Goal: Task Accomplishment & Management: Manage account settings

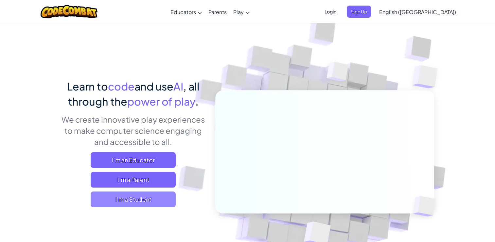
click at [136, 192] on span "I'm a Student" at bounding box center [133, 199] width 85 height 16
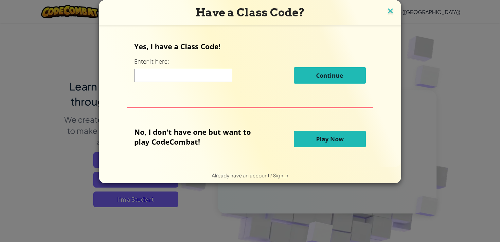
click at [390, 11] on img at bounding box center [390, 12] width 9 height 10
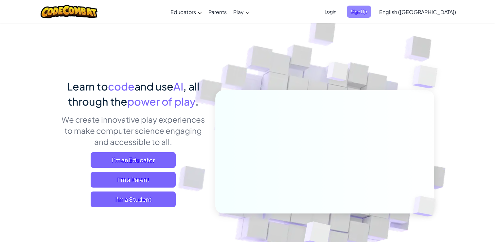
click at [371, 13] on span "Sign Up" at bounding box center [359, 12] width 24 height 12
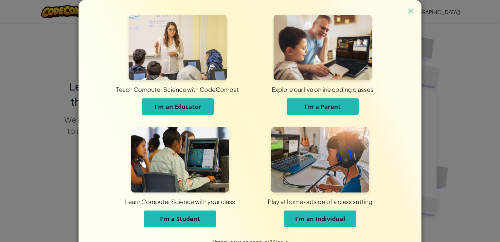
click at [182, 217] on span "I'm a Student" at bounding box center [180, 218] width 40 height 8
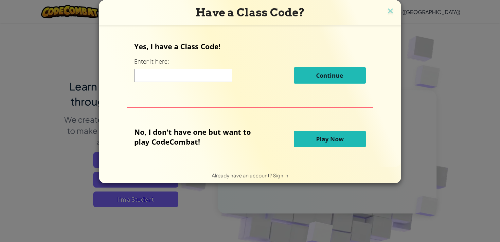
click at [173, 73] on input at bounding box center [183, 75] width 98 height 13
click at [340, 142] on span "Play Now" at bounding box center [329, 139] width 27 height 8
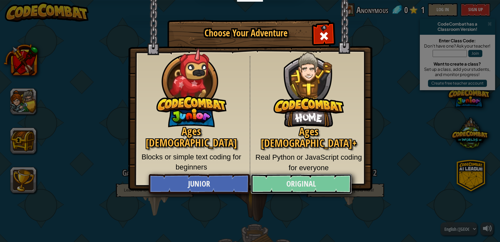
click at [285, 180] on link "Original" at bounding box center [301, 184] width 101 height 20
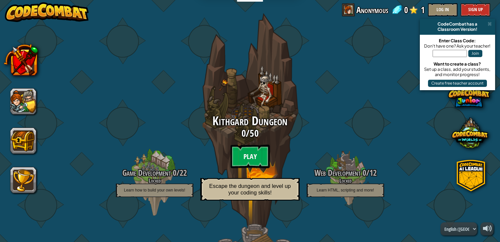
click at [255, 152] on btn "Play" at bounding box center [249, 156] width 39 height 24
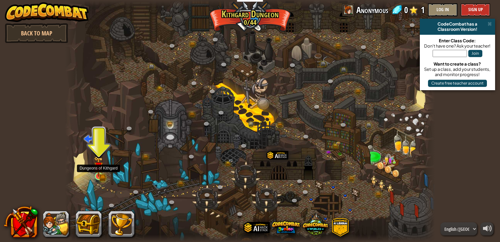
click at [101, 170] on img at bounding box center [99, 167] width 6 height 6
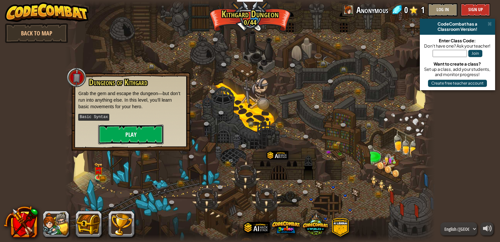
click at [135, 135] on button "Play" at bounding box center [130, 134] width 65 height 20
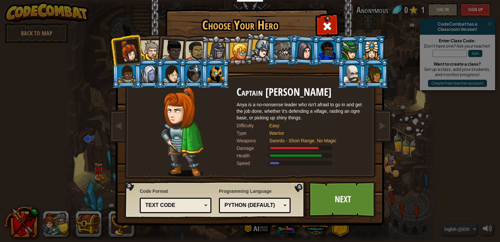
click at [205, 208] on div "Text code" at bounding box center [175, 205] width 63 height 10
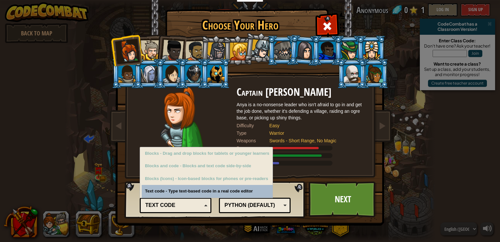
click at [205, 207] on div "Text code" at bounding box center [175, 205] width 63 height 10
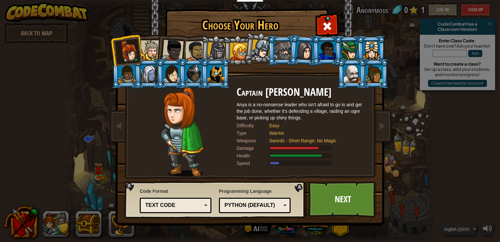
click at [262, 201] on div "Python (Default)" at bounding box center [252, 205] width 57 height 8
click at [252, 188] on div "Programming Language Python (Default) JavaScript Lua C++ Java (Experimental) Py…" at bounding box center [255, 200] width 72 height 28
click at [336, 204] on link "Next" at bounding box center [343, 199] width 68 height 36
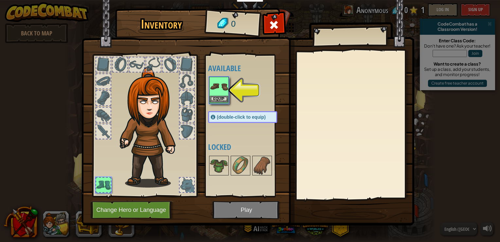
click at [217, 82] on img at bounding box center [219, 86] width 18 height 18
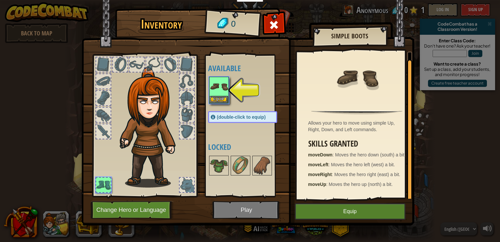
scroll to position [2, 0]
click at [364, 209] on button "Equip" at bounding box center [350, 211] width 111 height 16
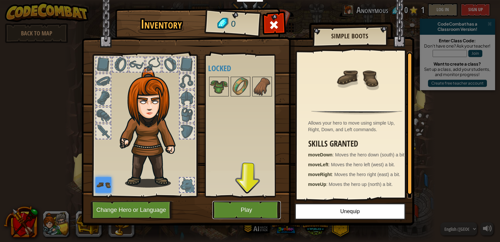
click at [244, 206] on button "Play" at bounding box center [246, 210] width 68 height 18
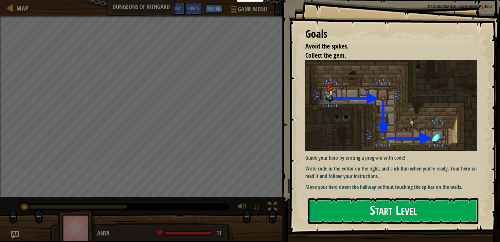
click at [380, 212] on button "Start Level" at bounding box center [393, 211] width 170 height 26
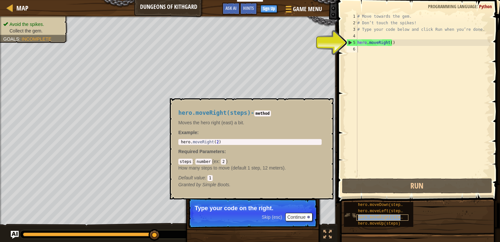
click at [395, 215] on span "hero.moveRight(steps)" at bounding box center [382, 217] width 49 height 5
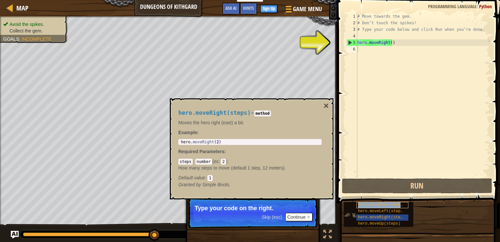
click at [389, 205] on span "hero.moveDown(steps)" at bounding box center [381, 204] width 47 height 5
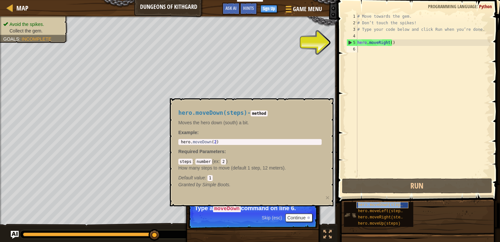
click at [385, 205] on span "hero.moveDown(steps)" at bounding box center [381, 204] width 47 height 5
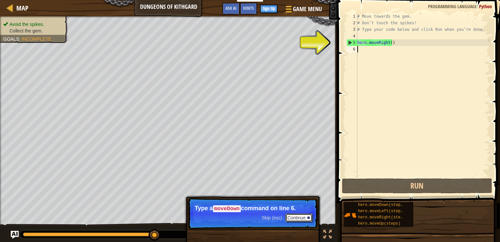
click at [302, 216] on button "Continue" at bounding box center [298, 217] width 27 height 9
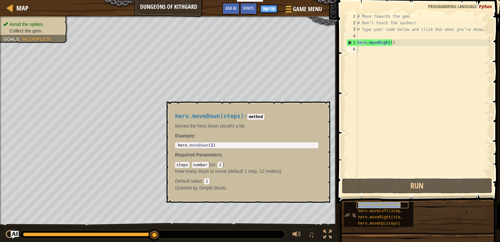
click at [377, 205] on span "hero.moveDown(steps)" at bounding box center [381, 204] width 47 height 5
type textarea "hero.moveDown(2)"
click at [221, 146] on div "hero . moveDown ( 2 )" at bounding box center [246, 150] width 141 height 14
click at [198, 167] on code "number" at bounding box center [200, 165] width 17 height 6
click at [255, 117] on code "method" at bounding box center [255, 117] width 17 height 6
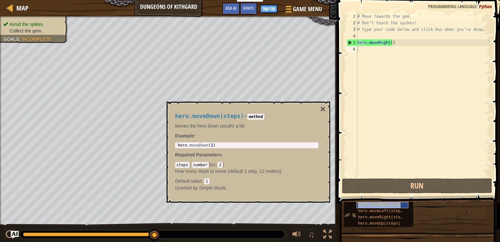
click at [361, 203] on span "hero.moveDown(steps)" at bounding box center [381, 204] width 47 height 5
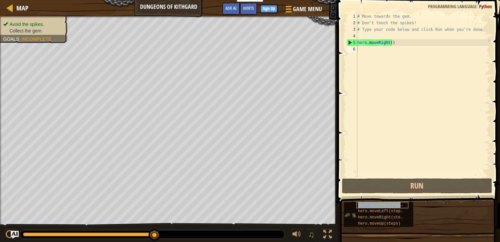
click at [361, 203] on span "hero.moveDown(steps)" at bounding box center [381, 204] width 47 height 5
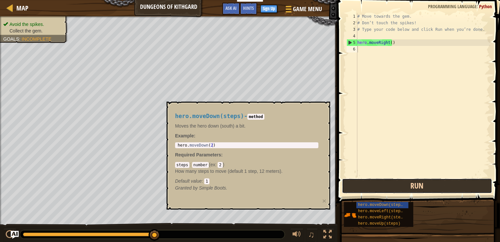
click at [386, 181] on button "Run" at bounding box center [417, 185] width 150 height 15
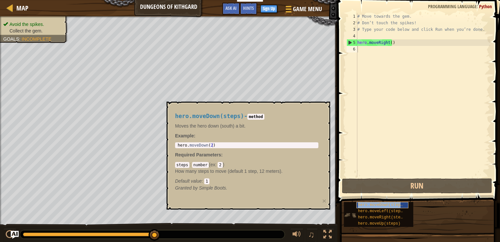
click at [365, 206] on span "hero.moveDown(steps)" at bounding box center [381, 204] width 47 height 5
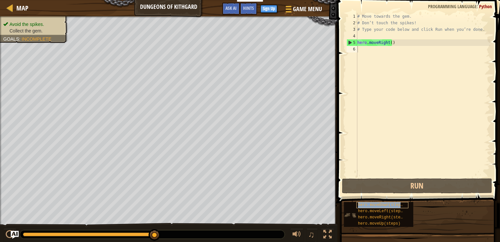
click at [375, 204] on span "hero.moveDown(steps)" at bounding box center [381, 204] width 47 height 5
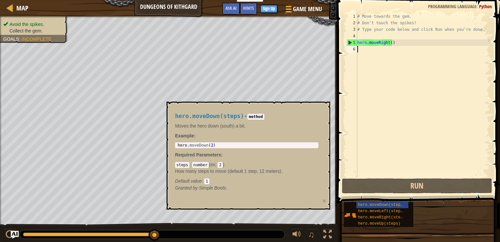
type textarea "hero.moveDown(2)"
drag, startPoint x: 216, startPoint y: 145, endPoint x: 202, endPoint y: 138, distance: 16.4
click at [202, 138] on div "hero.moveDown(steps) - method Moves the hero down (south) a bit. Example : hero…" at bounding box center [246, 152] width 152 height 90
drag, startPoint x: 202, startPoint y: 138, endPoint x: 235, endPoint y: 140, distance: 33.8
click at [235, 140] on div "hero.moveDown(steps) - method Moves the hero down (south) a bit. Example : hero…" at bounding box center [246, 152] width 152 height 90
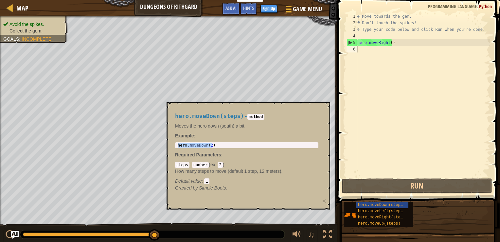
click at [228, 143] on div "hero . moveDown ( 2 )" at bounding box center [246, 145] width 141 height 5
click at [228, 143] on div "hero . moveDown ( 2 )" at bounding box center [246, 150] width 141 height 14
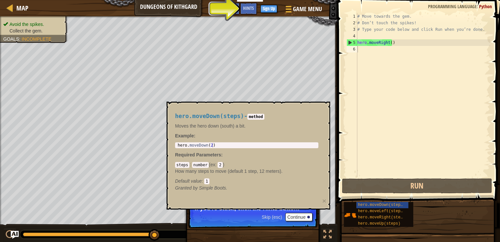
click at [222, 215] on p "Skip (esc) Continue If you're stuck, click the Hints button!" at bounding box center [253, 213] width 130 height 30
click at [293, 214] on button "Continue" at bounding box center [298, 216] width 27 height 9
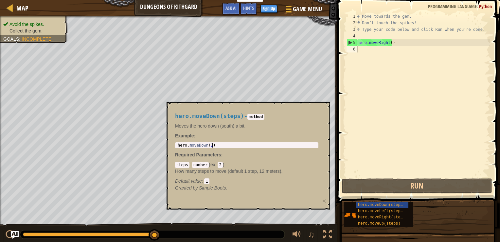
click at [216, 146] on div "hero . moveDown ( 2 )" at bounding box center [246, 150] width 141 height 14
click at [209, 186] on em "Granted by Simple Boots." at bounding box center [201, 187] width 52 height 5
click at [381, 206] on span "hero.moveDown(steps)" at bounding box center [381, 204] width 47 height 5
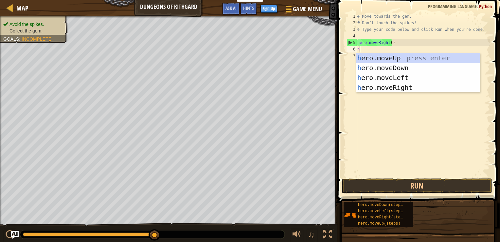
scroll to position [3, 0]
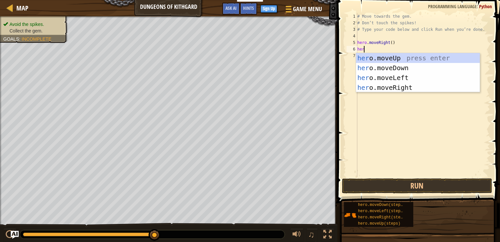
type textarea "hero"
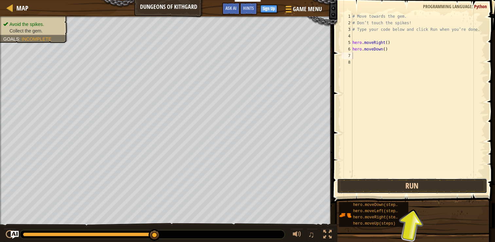
click at [410, 185] on button "Run" at bounding box center [412, 185] width 150 height 15
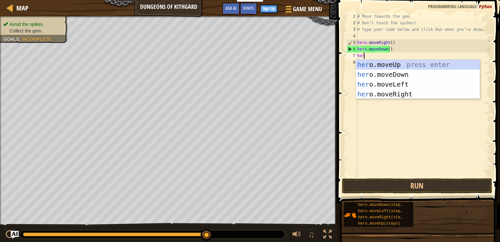
type textarea "hero"
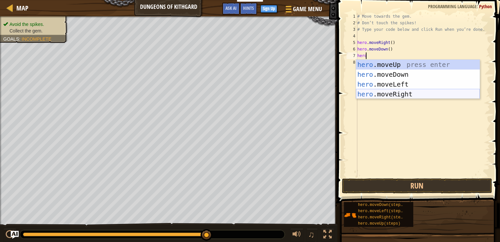
click at [411, 94] on div "hero .moveUp press enter hero .moveDown press enter hero .moveLeft press enter …" at bounding box center [418, 89] width 124 height 59
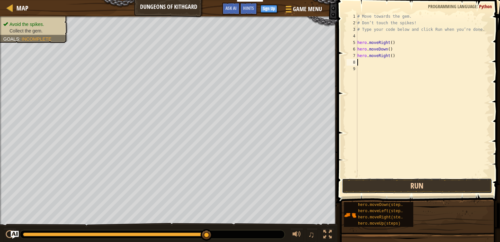
click at [395, 185] on button "Run" at bounding box center [417, 185] width 150 height 15
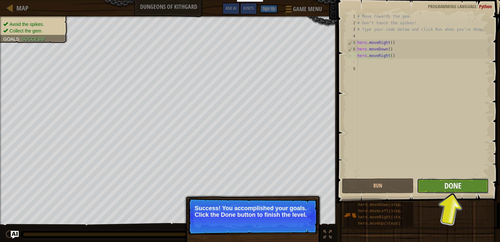
click at [458, 183] on button "Done" at bounding box center [453, 185] width 72 height 15
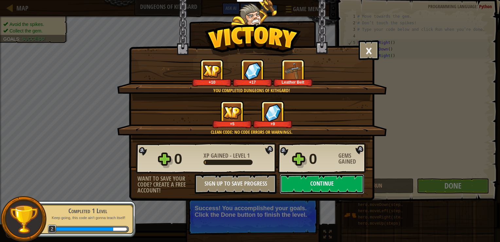
click at [337, 183] on button "Continue" at bounding box center [322, 184] width 84 height 20
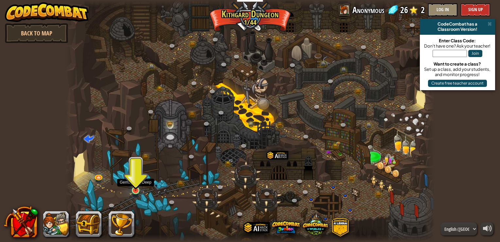
click at [138, 180] on img at bounding box center [135, 180] width 9 height 21
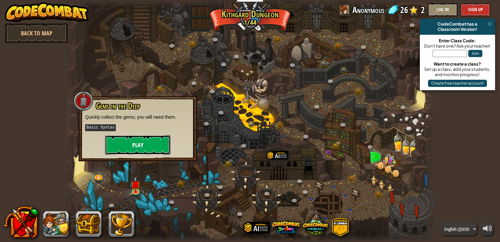
click at [129, 145] on button "Play" at bounding box center [137, 145] width 65 height 20
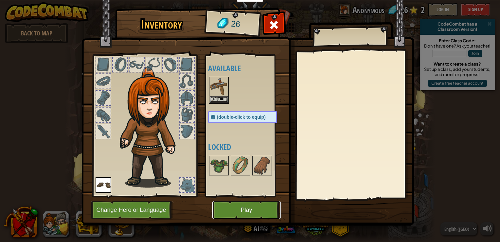
click at [247, 202] on button "Play" at bounding box center [246, 210] width 68 height 18
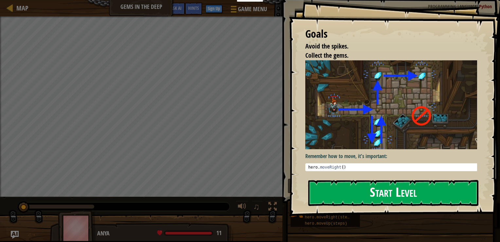
click at [344, 191] on button "Start Level" at bounding box center [393, 193] width 170 height 26
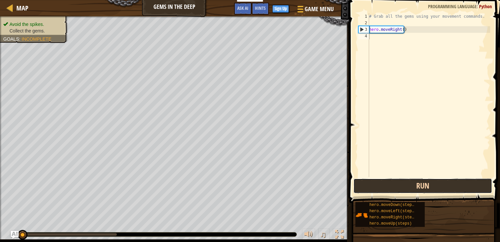
click at [408, 185] on button "Run" at bounding box center [422, 185] width 139 height 15
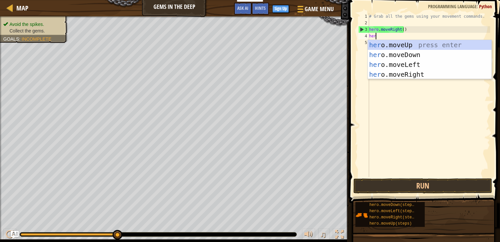
scroll to position [3, 0]
type textarea "hero."
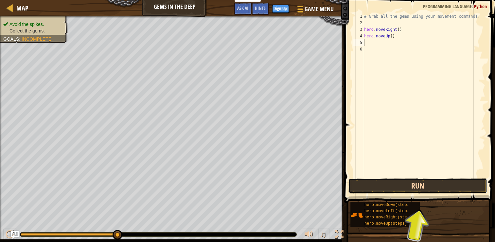
click at [405, 185] on button "Run" at bounding box center [418, 185] width 139 height 15
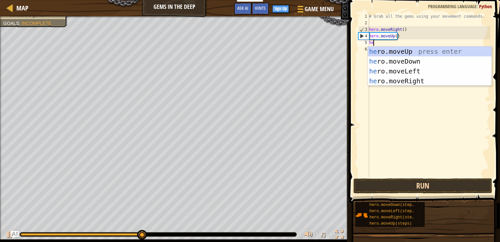
type textarea "her"
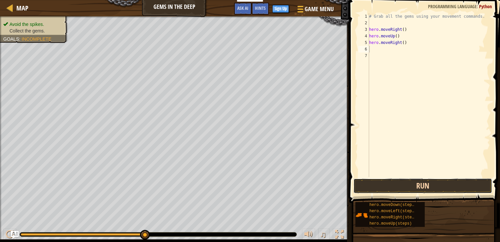
click at [433, 187] on button "Run" at bounding box center [422, 185] width 139 height 15
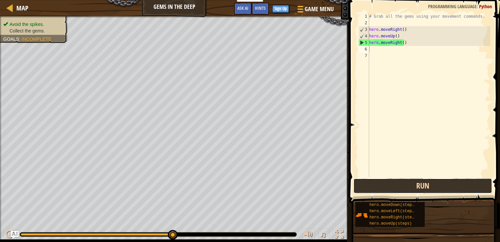
click at [433, 187] on button "Run" at bounding box center [422, 185] width 139 height 15
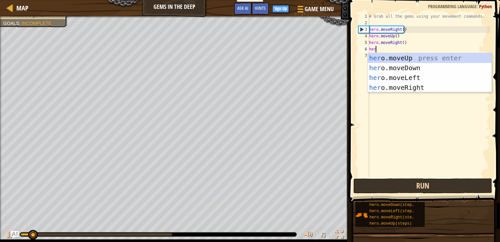
type textarea "hero"
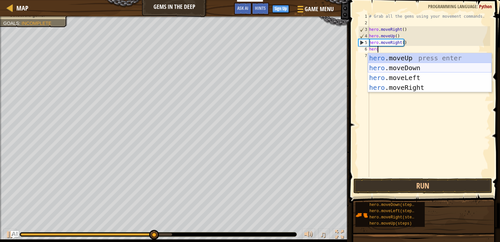
click at [407, 66] on div "hero .moveUp press enter hero .moveDown press enter hero .moveLeft press enter …" at bounding box center [430, 82] width 124 height 59
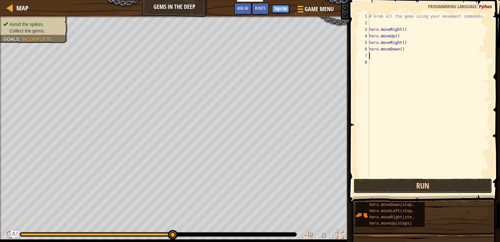
click at [411, 185] on button "Run" at bounding box center [422, 185] width 139 height 15
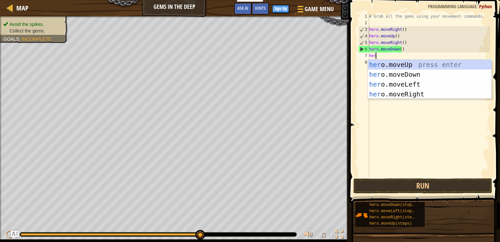
type textarea "hero"
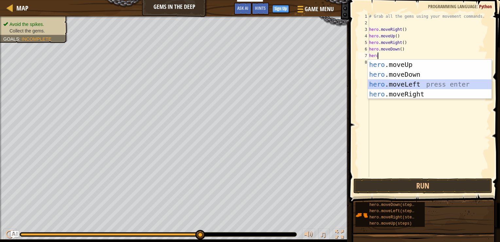
click at [392, 82] on div "hero .moveUp press enter hero .moveDown press enter hero .moveLeft press enter …" at bounding box center [430, 89] width 124 height 59
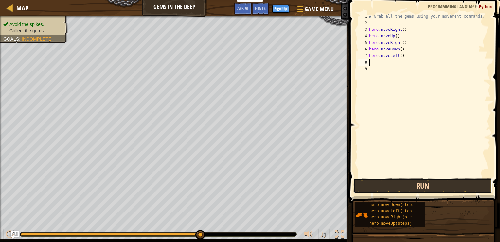
click at [395, 186] on button "Run" at bounding box center [422, 185] width 139 height 15
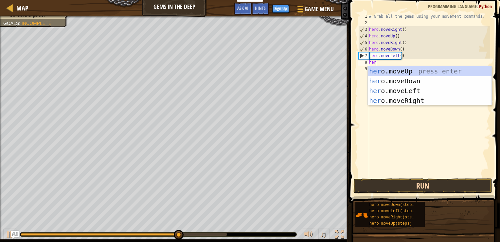
type textarea "hero"
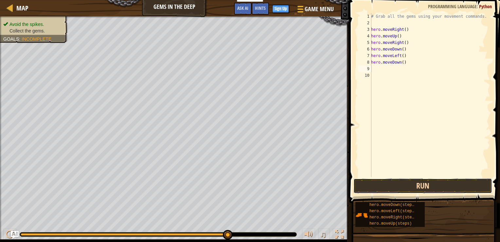
click at [395, 189] on button "Run" at bounding box center [422, 185] width 139 height 15
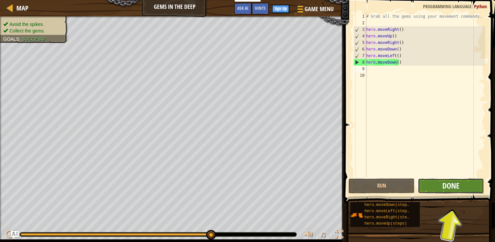
click at [456, 187] on span "Done" at bounding box center [450, 185] width 17 height 10
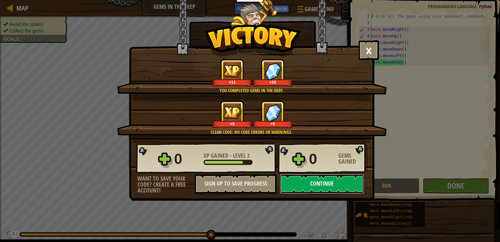
click at [339, 176] on button "Continue" at bounding box center [322, 184] width 84 height 20
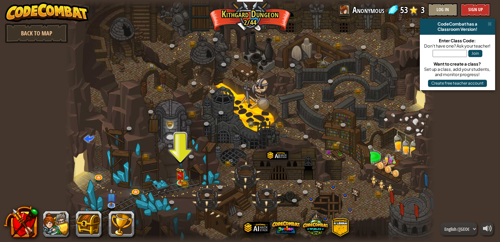
click at [443, 56] on input "text" at bounding box center [450, 53] width 34 height 7
click at [479, 9] on button "Sign Up" at bounding box center [475, 9] width 29 height 13
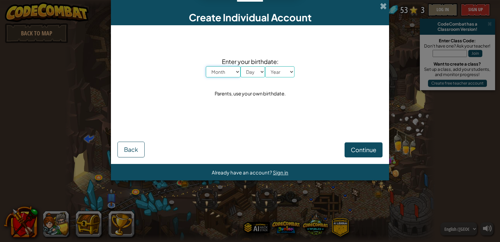
click at [225, 67] on select "Month January February March April May June July August September October Novem…" at bounding box center [223, 71] width 35 height 11
select select "10"
click at [206, 66] on select "Month January February March April May June July August September October Novem…" at bounding box center [223, 71] width 35 height 11
click at [254, 71] on select "Day 1 2 3 4 5 6 7 8 9 10 11 12 13 14 15 16 17 18 19 20 21 22 23 24 25 26 27 28 …" at bounding box center [253, 71] width 25 height 11
select select "2"
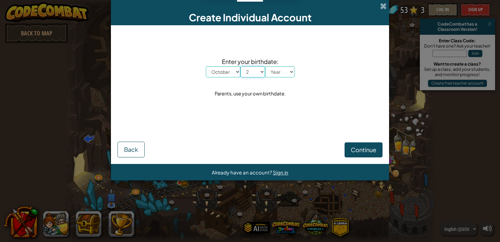
click at [241, 66] on select "Day 1 2 3 4 5 6 7 8 9 10 11 12 13 14 15 16 17 18 19 20 21 22 23 24 25 26 27 28 …" at bounding box center [253, 71] width 25 height 11
click at [282, 76] on select "Year 2025 2024 2023 2022 2021 2020 2019 2018 2017 2016 2015 2014 2013 2012 2011…" at bounding box center [279, 71] width 29 height 11
select select "2005"
click at [265, 66] on select "Year 2025 2024 2023 2022 2021 2020 2019 2018 2017 2016 2015 2014 2013 2012 2011…" at bounding box center [279, 71] width 29 height 11
click at [368, 149] on span "Continue" at bounding box center [364, 150] width 26 height 8
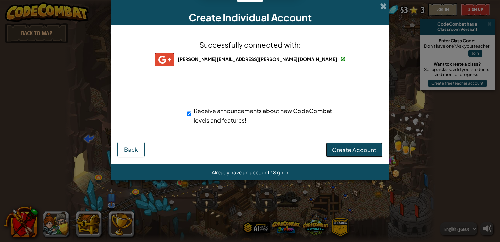
click at [344, 147] on span "Create Account" at bounding box center [354, 150] width 44 height 8
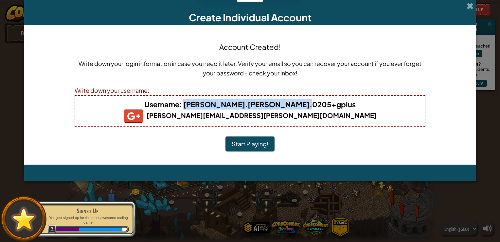
drag, startPoint x: 217, startPoint y: 105, endPoint x: 325, endPoint y: 103, distance: 107.7
click at [325, 103] on h4 "Username : manisha.prajapati.0205+gplus" at bounding box center [250, 104] width 336 height 10
copy b "[PERSON_NAME].[PERSON_NAME].0205+gplus"
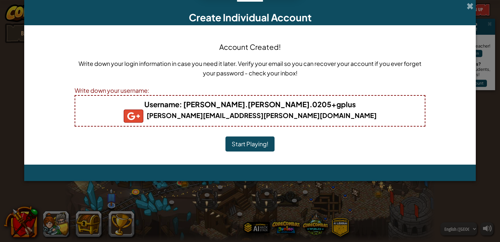
click at [326, 158] on div "Account Created! Write down your login information in case you need it later. V…" at bounding box center [250, 94] width 452 height 139
click at [250, 139] on button "Start Playing!" at bounding box center [249, 143] width 49 height 15
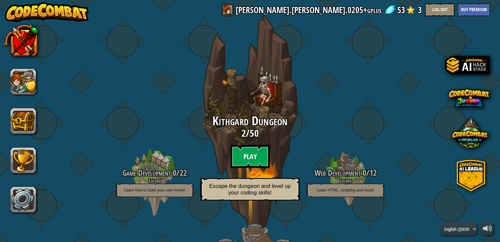
click at [253, 152] on btn "Play" at bounding box center [249, 156] width 39 height 24
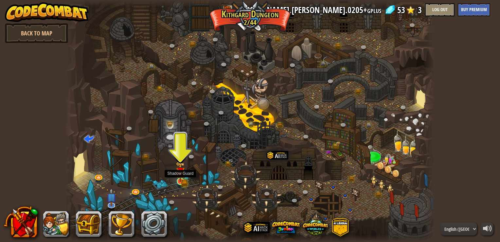
click at [181, 167] on img at bounding box center [180, 171] width 9 height 20
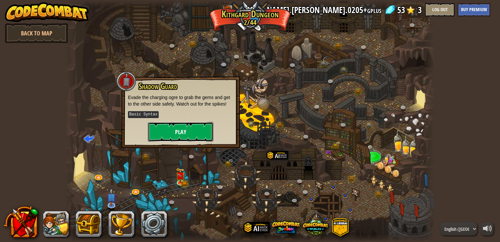
click at [171, 133] on button "Play" at bounding box center [180, 132] width 65 height 20
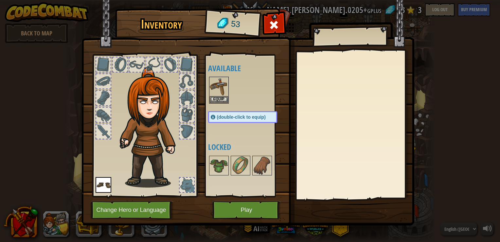
click at [230, 116] on span "(double-click to equip)" at bounding box center [241, 116] width 49 height 5
click at [217, 92] on img at bounding box center [219, 86] width 18 height 18
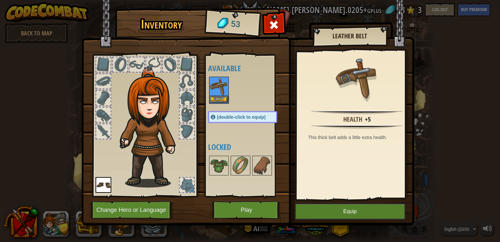
click at [217, 92] on img at bounding box center [219, 86] width 18 height 18
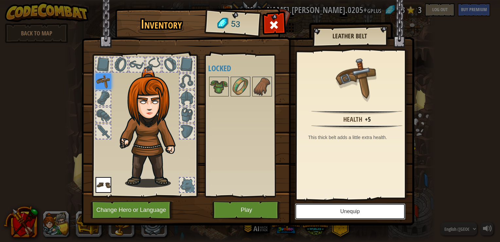
click at [328, 210] on button "Unequip" at bounding box center [350, 211] width 111 height 16
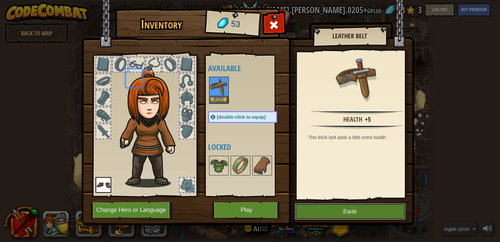
click at [328, 210] on button "Equip" at bounding box center [350, 211] width 111 height 16
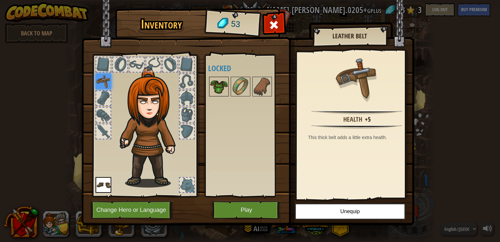
click at [220, 82] on img at bounding box center [219, 86] width 18 height 18
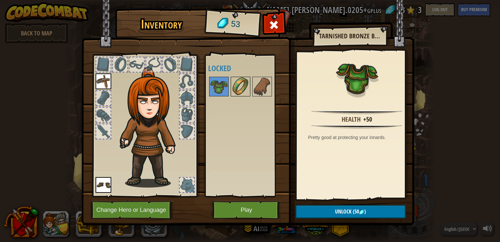
click at [241, 90] on img at bounding box center [240, 86] width 18 height 18
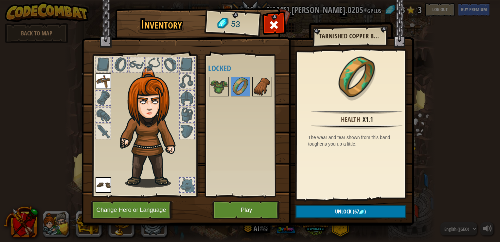
click at [261, 89] on img at bounding box center [262, 86] width 18 height 18
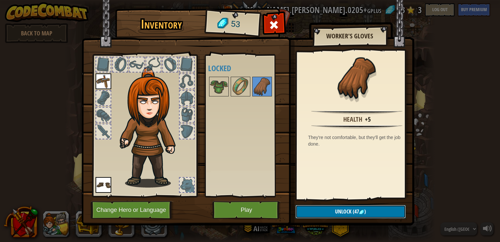
click at [335, 211] on span "Unlock" at bounding box center [343, 210] width 16 height 7
click at [335, 211] on button "Confirm" at bounding box center [350, 211] width 110 height 13
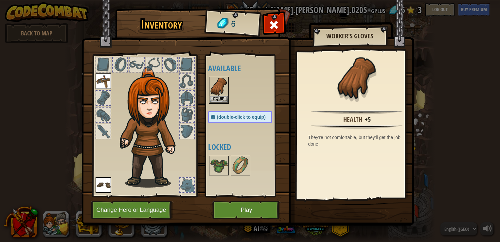
click at [213, 91] on img at bounding box center [219, 86] width 18 height 18
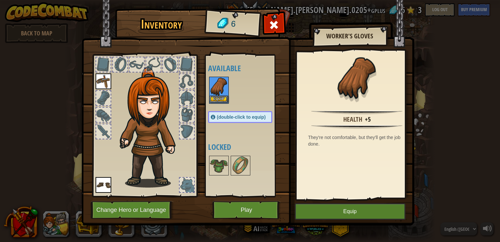
click at [213, 91] on img at bounding box center [219, 86] width 18 height 18
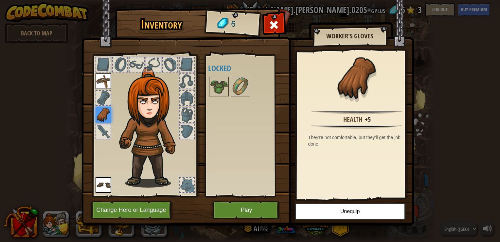
click at [213, 91] on img at bounding box center [219, 86] width 18 height 18
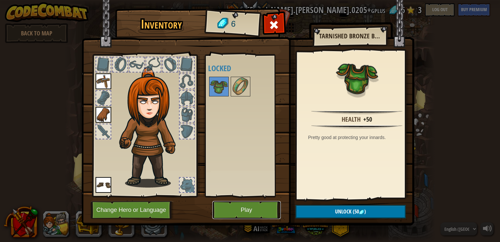
click at [245, 206] on button "Play" at bounding box center [246, 210] width 68 height 18
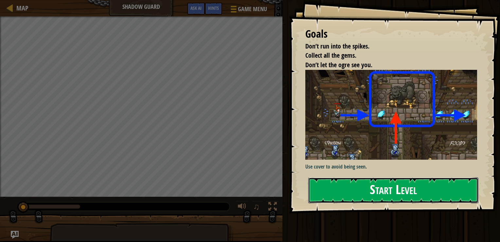
click at [361, 193] on button "Start Level" at bounding box center [393, 190] width 170 height 26
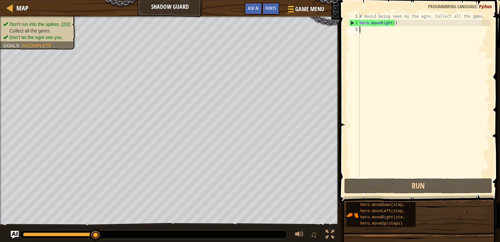
click at [372, 37] on div "# Avoid being seen by the ogre. Collect all the gems. hero . moveRight ( )" at bounding box center [424, 101] width 132 height 177
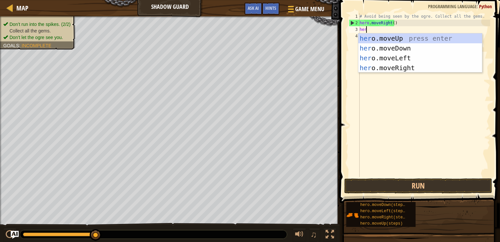
type textarea "hero"
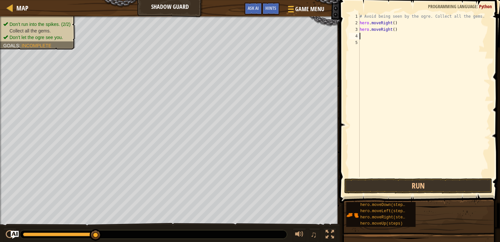
scroll to position [3, 0]
click at [403, 186] on button "Run" at bounding box center [418, 185] width 148 height 15
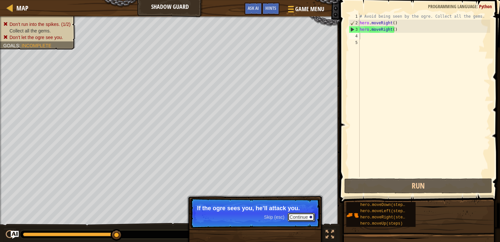
click at [296, 215] on button "Continue" at bounding box center [301, 216] width 27 height 9
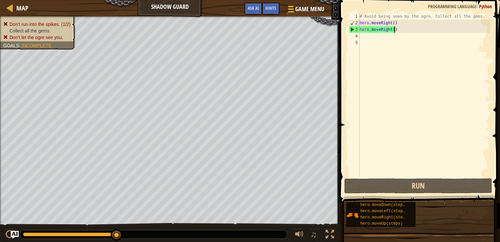
click at [398, 30] on div "# Avoid being seen by the ogre. Collect all the gems. hero . moveRight ( ) hero…" at bounding box center [424, 101] width 132 height 177
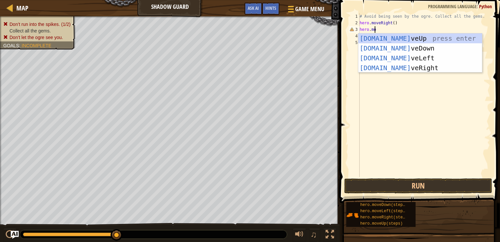
type textarea "hero.mov"
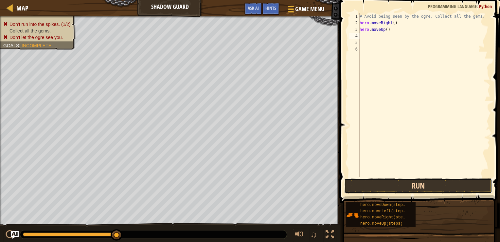
click at [392, 183] on button "Run" at bounding box center [418, 185] width 148 height 15
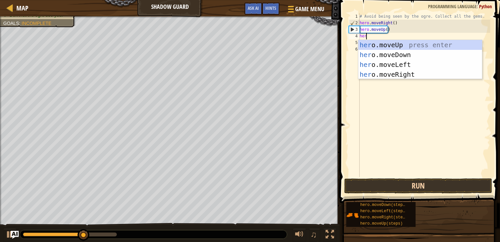
type textarea "hero"
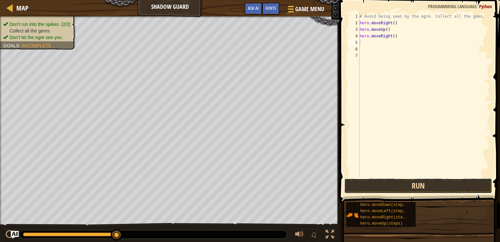
click at [406, 191] on button "Run" at bounding box center [418, 185] width 148 height 15
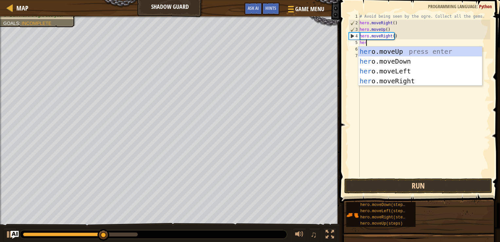
type textarea "hero"
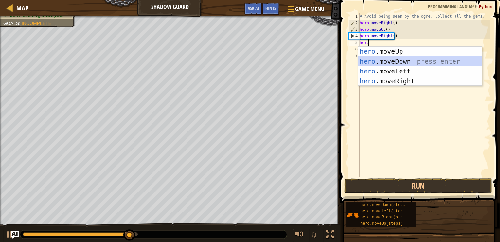
click at [407, 63] on div "hero .moveUp press enter hero .moveDown press enter hero .moveLeft press enter …" at bounding box center [420, 75] width 124 height 59
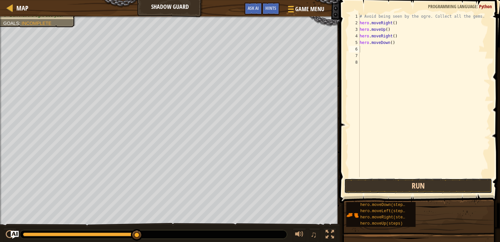
click at [414, 182] on button "Run" at bounding box center [418, 185] width 148 height 15
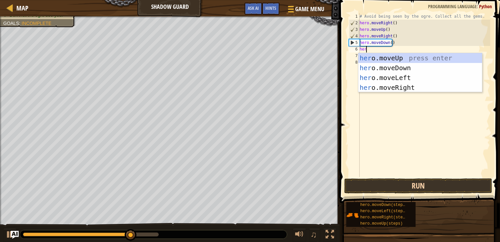
type textarea "hero"
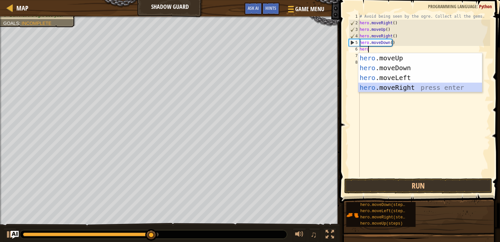
click at [407, 86] on div "hero .moveUp press enter hero .moveDown press enter hero .moveLeft press enter …" at bounding box center [420, 82] width 124 height 59
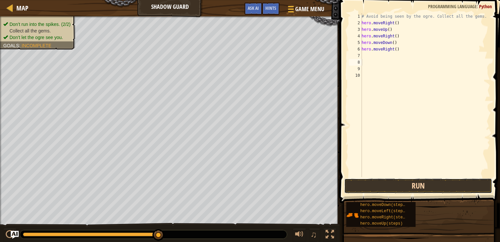
click at [407, 186] on button "Run" at bounding box center [418, 185] width 148 height 15
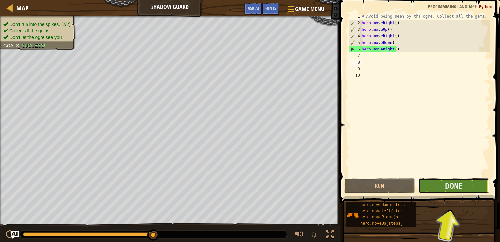
click at [439, 191] on button "Done" at bounding box center [453, 185] width 71 height 15
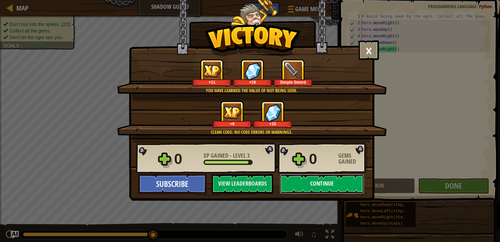
click at [296, 180] on button "Continue" at bounding box center [322, 184] width 84 height 20
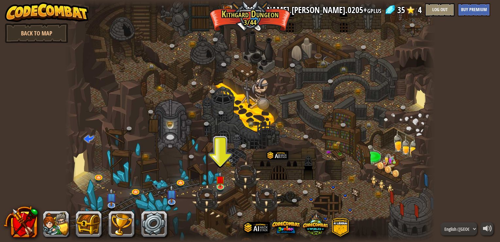
click at [225, 178] on div at bounding box center [249, 121] width 369 height 242
click at [223, 177] on img at bounding box center [220, 175] width 9 height 21
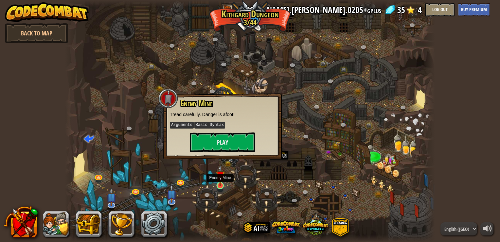
click at [223, 177] on img at bounding box center [220, 175] width 9 height 21
click at [222, 135] on button "Play" at bounding box center [222, 142] width 65 height 20
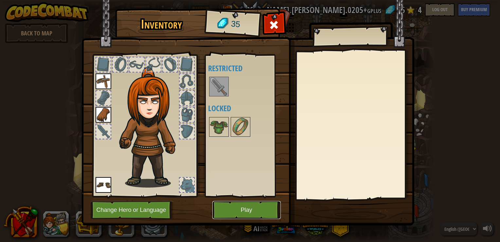
click at [244, 209] on button "Play" at bounding box center [246, 210] width 68 height 18
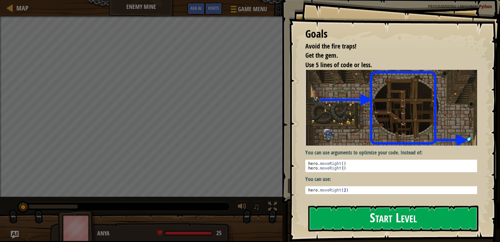
click at [363, 214] on button "Start Level" at bounding box center [393, 218] width 170 height 26
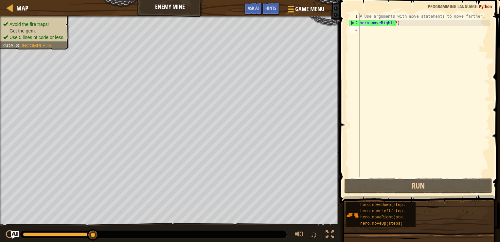
click at [394, 23] on div "# Use arguments with move statements to move farther. hero . moveRight ( 3 )" at bounding box center [424, 101] width 132 height 177
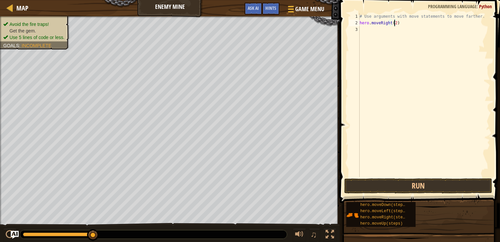
scroll to position [3, 3]
type textarea "hero.moveRight(2)"
click at [398, 187] on button "Run" at bounding box center [418, 185] width 148 height 15
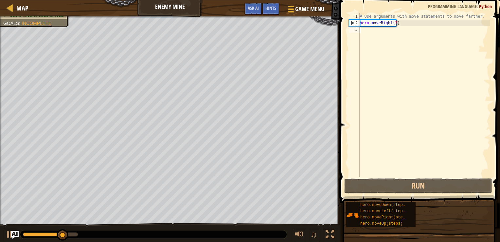
click at [420, 39] on div "# Use arguments with move statements to move farther. hero . moveRight ( 2 )" at bounding box center [424, 101] width 132 height 177
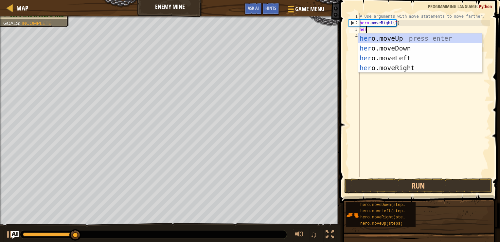
type textarea "hero"
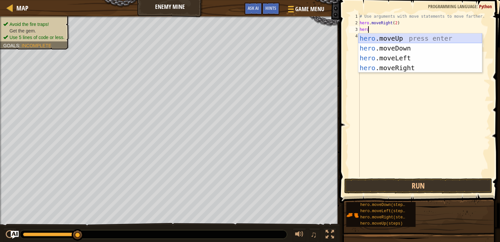
click at [392, 40] on div "hero .moveUp press enter hero .moveDown press enter hero .moveLeft press enter …" at bounding box center [420, 62] width 124 height 59
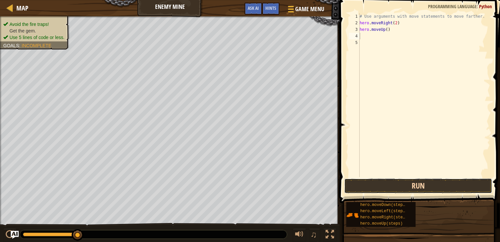
click at [399, 185] on button "Run" at bounding box center [418, 185] width 148 height 15
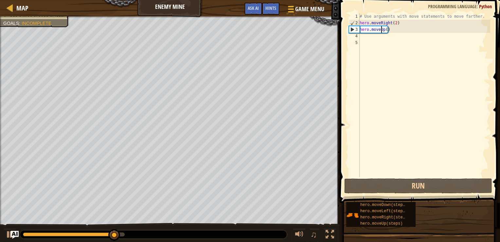
click at [382, 28] on div "# Use arguments with move statements to move farther. hero . moveRight ( 2 ) he…" at bounding box center [424, 101] width 132 height 177
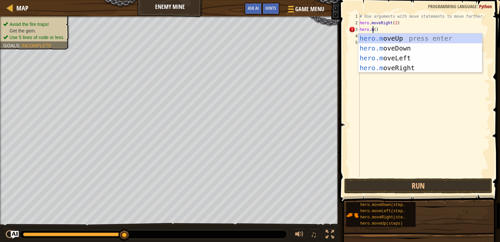
scroll to position [3, 1]
type textarea "[DOMAIN_NAME]()"
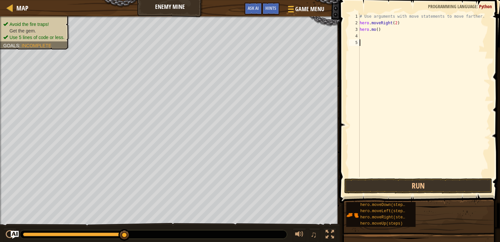
click at [385, 90] on div "# Use arguments with move statements to move farther. hero . moveRight ( 2 ) he…" at bounding box center [424, 101] width 132 height 177
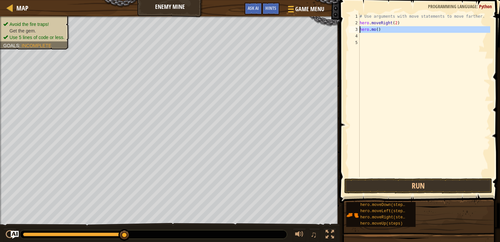
drag, startPoint x: 385, startPoint y: 33, endPoint x: 349, endPoint y: 30, distance: 35.5
click at [349, 30] on div "1 2 3 4 5 # Use arguments with move statements to move farther. hero . moveRigh…" at bounding box center [419, 95] width 143 height 164
type textarea "[DOMAIN_NAME]()"
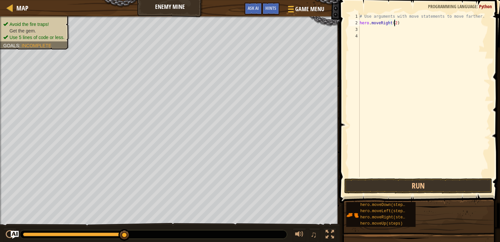
click at [394, 22] on div "# Use arguments with move statements to move farther. hero . moveRight ( 2 )" at bounding box center [424, 101] width 132 height 177
click at [402, 183] on button "Run" at bounding box center [418, 185] width 148 height 15
click at [400, 184] on button "Run" at bounding box center [418, 185] width 148 height 15
type textarea "hero.moveRight(3)"
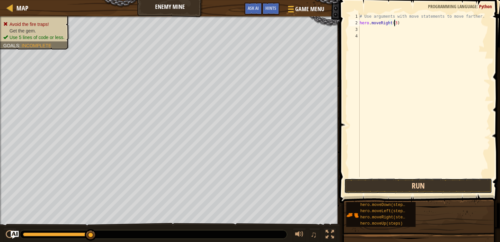
click at [409, 184] on button "Run" at bounding box center [418, 185] width 148 height 15
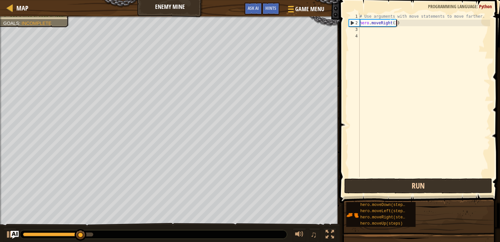
scroll to position [3, 0]
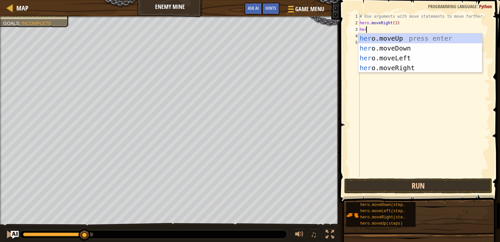
type textarea "hero"
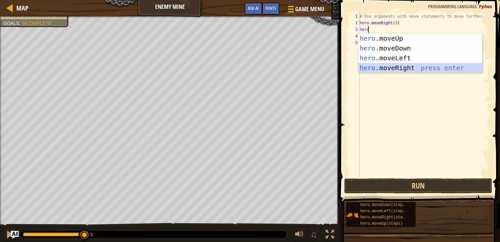
click at [401, 67] on div "hero .moveUp press enter hero .moveDown press enter hero .moveLeft press enter …" at bounding box center [420, 62] width 124 height 59
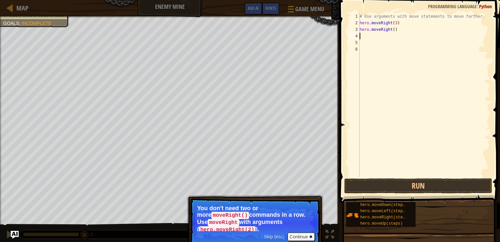
type textarea "2"
click at [393, 29] on div "# Use arguments with move statements to move farther. hero . moveRight ( 3 ) he…" at bounding box center [424, 101] width 132 height 177
click at [380, 181] on button "Run" at bounding box center [418, 185] width 148 height 15
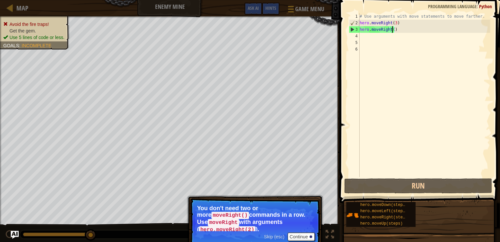
scroll to position [3, 2]
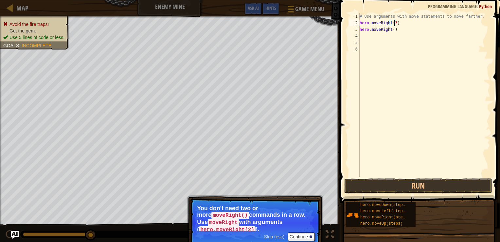
click at [393, 23] on div "# Use arguments with move statements to move farther. hero . moveRight ( 3 ) he…" at bounding box center [424, 101] width 132 height 177
type textarea "hero.moveRight(2)"
click at [383, 185] on button "Run" at bounding box center [418, 185] width 148 height 15
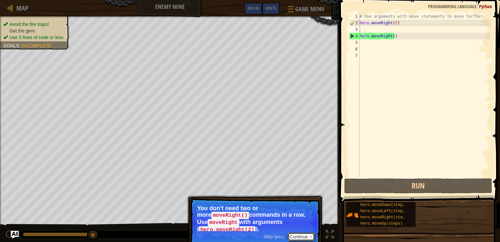
click at [294, 232] on button "Continue" at bounding box center [301, 236] width 27 height 9
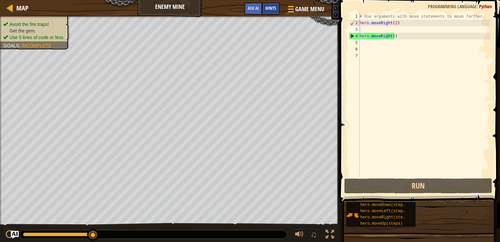
click at [273, 9] on span "Hints" at bounding box center [270, 8] width 11 height 6
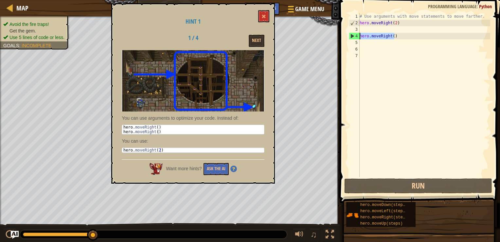
drag, startPoint x: 395, startPoint y: 38, endPoint x: 355, endPoint y: 36, distance: 40.3
click at [355, 36] on div "1 2 3 4 5 6 7 # Use arguments with move statements to move farther. hero . move…" at bounding box center [419, 95] width 143 height 164
type textarea "hero.moveRight()"
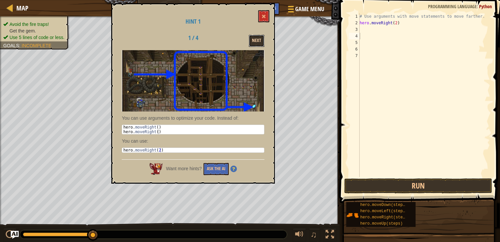
click at [255, 37] on button "Next" at bounding box center [257, 41] width 16 height 12
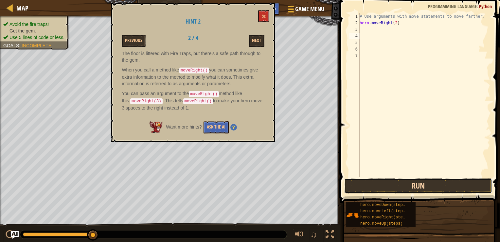
click at [404, 185] on button "Run" at bounding box center [418, 185] width 148 height 15
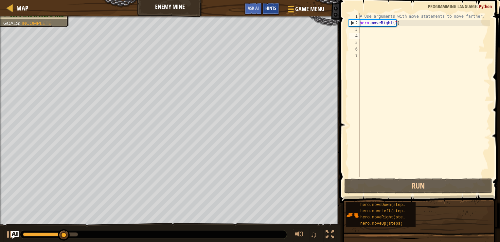
click at [266, 9] on span "Hints" at bounding box center [270, 8] width 11 height 6
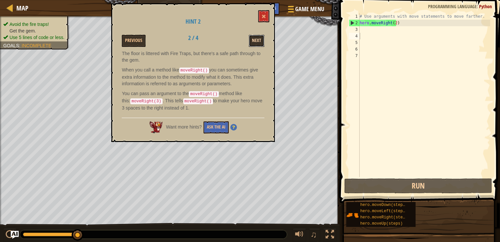
click at [259, 39] on button "Next" at bounding box center [257, 41] width 16 height 12
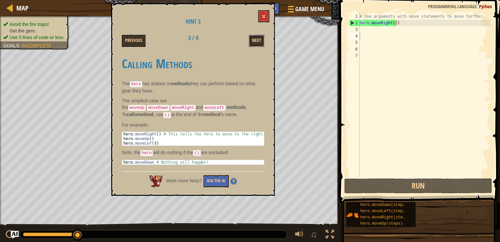
click at [254, 39] on button "Next" at bounding box center [257, 41] width 16 height 12
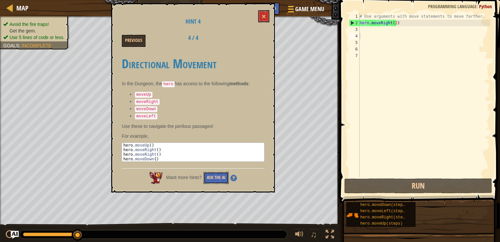
click at [219, 171] on button "Ask the AI" at bounding box center [216, 177] width 25 height 12
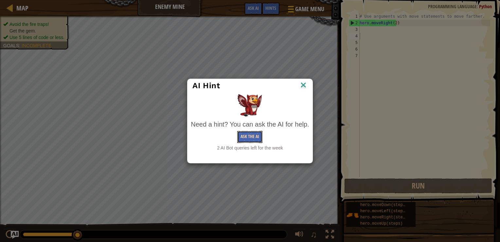
click at [257, 140] on button "Ask the AI" at bounding box center [249, 137] width 25 height 12
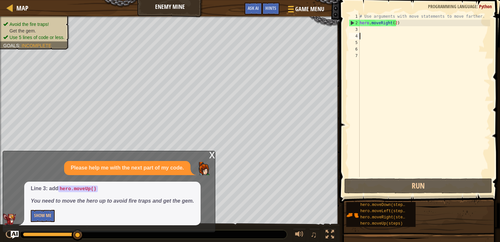
click at [209, 156] on div "x" at bounding box center [212, 154] width 6 height 7
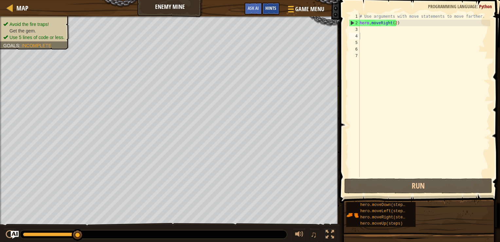
click at [269, 7] on span "Hints" at bounding box center [270, 8] width 11 height 6
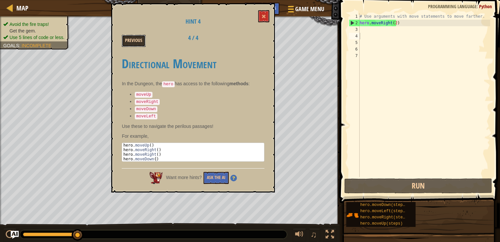
click at [129, 39] on button "Previous" at bounding box center [134, 41] width 24 height 12
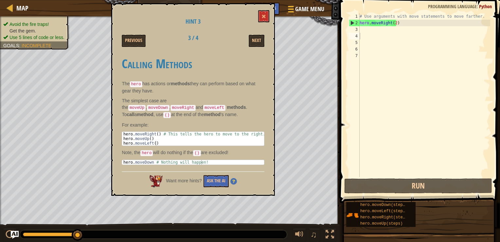
click at [129, 39] on button "Previous" at bounding box center [134, 41] width 24 height 12
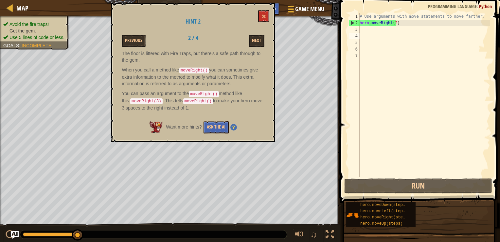
click at [129, 39] on button "Previous" at bounding box center [134, 41] width 24 height 12
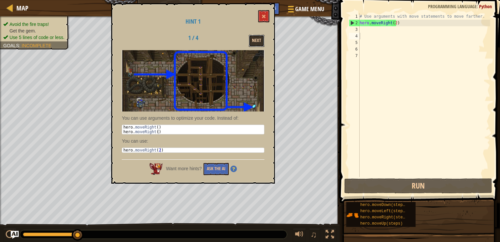
click at [261, 36] on button "Next" at bounding box center [257, 41] width 16 height 12
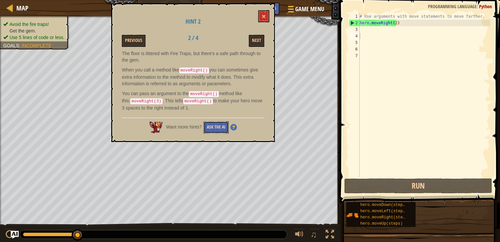
click at [219, 124] on button "Ask the AI" at bounding box center [216, 127] width 25 height 12
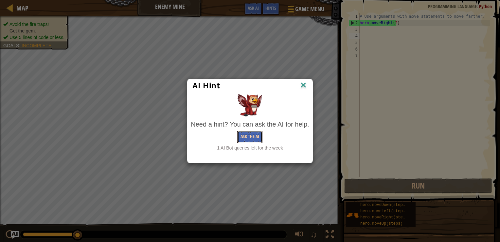
click at [254, 135] on button "Ask the AI" at bounding box center [249, 137] width 25 height 12
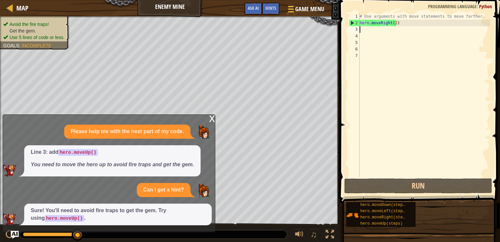
click at [368, 30] on div "# Use arguments with move statements to move farther. hero . moveRight ( 2 )" at bounding box center [424, 101] width 132 height 177
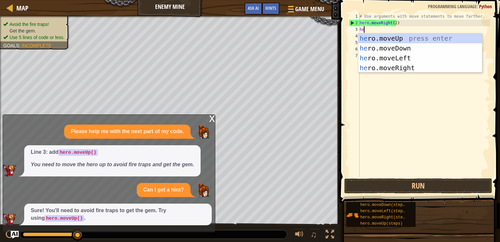
type textarea "her"
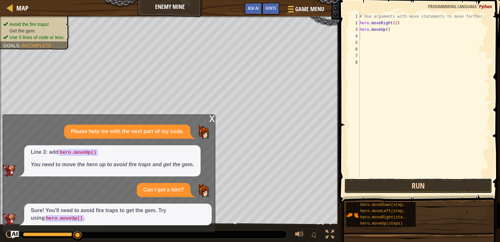
click at [419, 181] on button "Run" at bounding box center [418, 185] width 148 height 15
click at [213, 121] on div "x" at bounding box center [212, 118] width 6 height 7
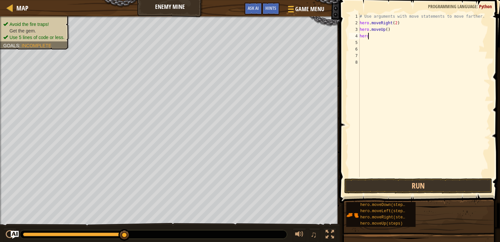
click at [371, 35] on div "# Use arguments with move statements to move farther. hero . moveRight ( 2 ) he…" at bounding box center [424, 101] width 132 height 177
type textarea "hero."
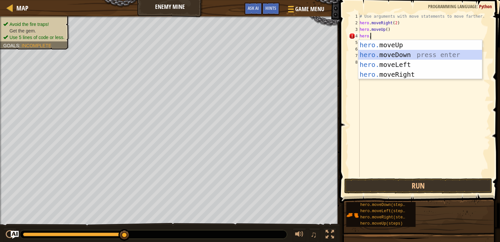
click at [386, 59] on div "hero. moveUp press enter hero. moveDown press enter hero. moveLeft press enter …" at bounding box center [420, 69] width 124 height 59
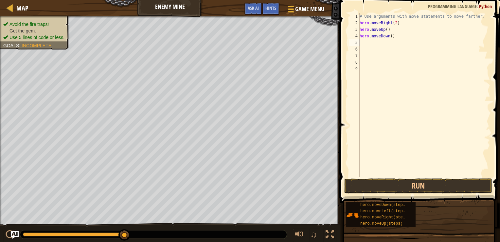
scroll to position [3, 0]
click at [400, 182] on button "Run" at bounding box center [418, 185] width 148 height 15
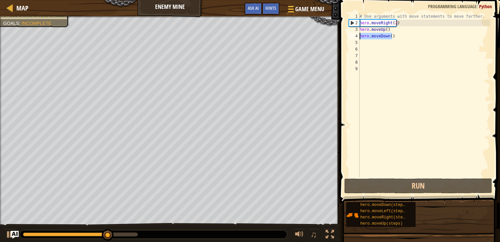
drag, startPoint x: 394, startPoint y: 35, endPoint x: 357, endPoint y: 38, distance: 37.8
click at [357, 38] on div "1 2 3 4 5 6 7 8 9 # Use arguments with move statements to move farther. hero . …" at bounding box center [419, 95] width 143 height 164
type textarea "hero.moveDown()"
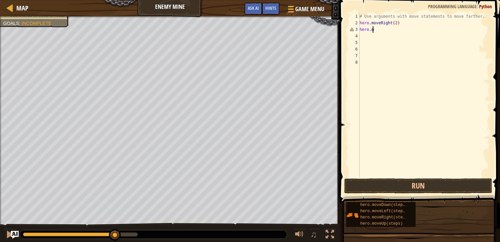
type textarea "[DOMAIN_NAME]"
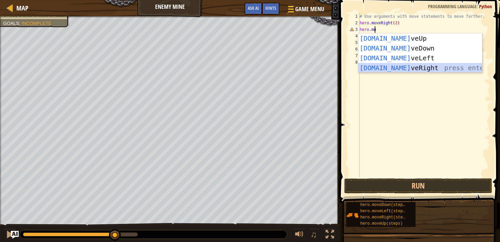
click at [390, 63] on div "[DOMAIN_NAME] veUp press enter [DOMAIN_NAME] veDown press enter [DOMAIN_NAME] v…" at bounding box center [420, 62] width 124 height 59
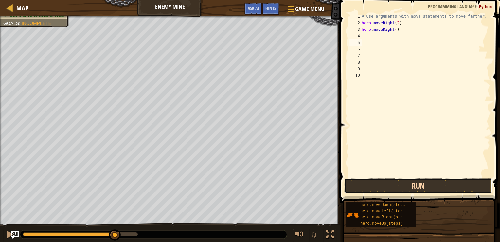
click at [391, 187] on button "Run" at bounding box center [418, 185] width 148 height 15
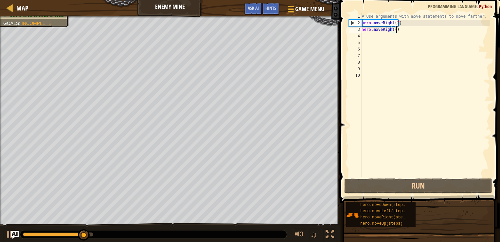
click at [402, 32] on div "# Use arguments with move statements to move farther. hero . moveRight ( 2 ) he…" at bounding box center [425, 101] width 130 height 177
type textarea "hero.moveRight()"
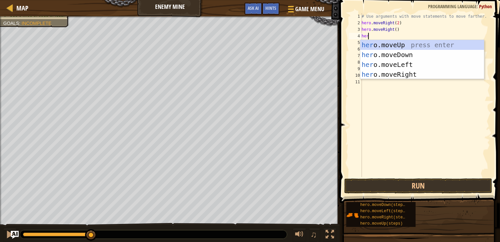
type textarea "hero"
click at [397, 47] on div "hero .moveUp press enter hero .moveDown press enter hero .moveLeft press enter …" at bounding box center [422, 69] width 124 height 59
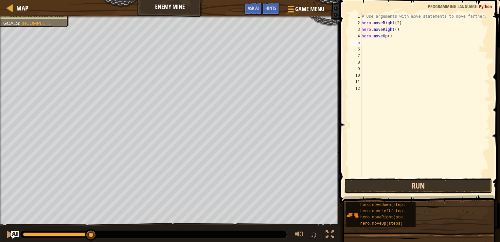
click at [399, 183] on button "Run" at bounding box center [418, 185] width 148 height 15
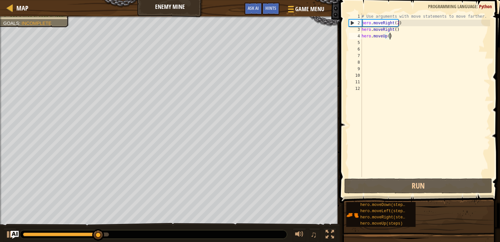
click at [397, 36] on div "# Use arguments with move statements to move farther. hero . moveRight ( 2 ) he…" at bounding box center [425, 101] width 130 height 177
type textarea "hero.moveUp()"
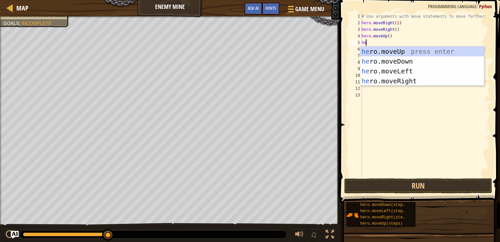
type textarea "her"
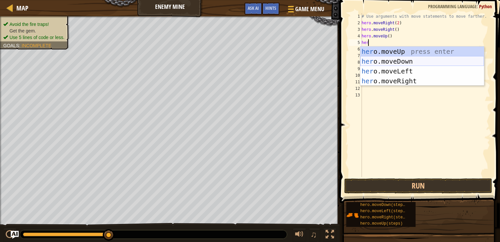
click at [395, 65] on div "her o.moveUp press enter her o.moveDown press enter her o.moveLeft press enter …" at bounding box center [422, 75] width 124 height 59
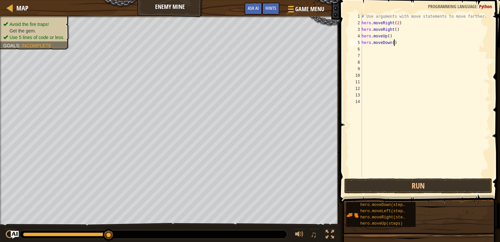
click at [398, 41] on div "# Use arguments with move statements to move farther. hero . moveRight ( 2 ) he…" at bounding box center [425, 101] width 130 height 177
type textarea "hero.movel"
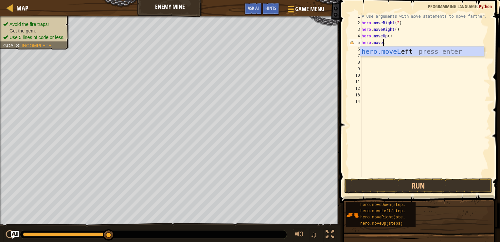
scroll to position [3, 1]
click at [399, 49] on div "hero.moveL eft press enter" at bounding box center [422, 60] width 124 height 29
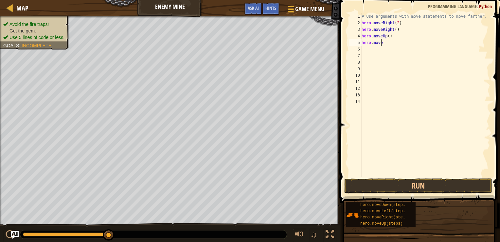
type textarea "hero.mover"
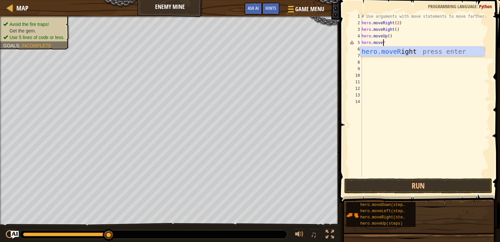
scroll to position [3, 1]
click at [399, 49] on div "hero.moveR ight press enter" at bounding box center [422, 60] width 124 height 29
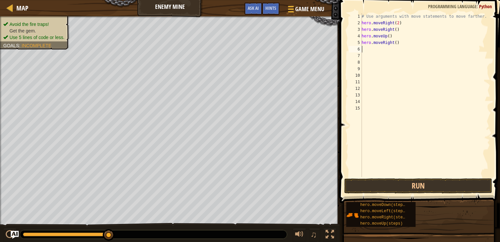
scroll to position [3, 0]
click at [389, 174] on div "# Use arguments with move statements to move farther. hero . moveRight ( 2 ) he…" at bounding box center [425, 101] width 130 height 177
click at [393, 180] on button "Run" at bounding box center [418, 185] width 148 height 15
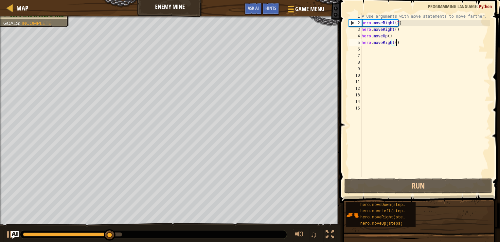
click at [403, 45] on div "# Use arguments with move statements to move farther. hero . moveRight ( 2 ) he…" at bounding box center [425, 101] width 130 height 177
type textarea "hero.moveRight()"
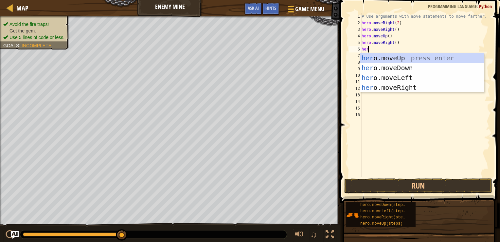
type textarea "hero"
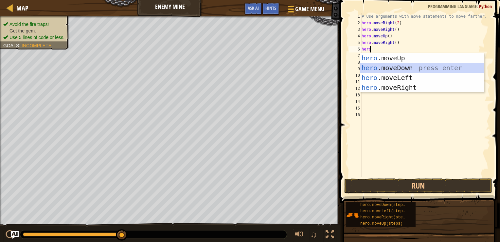
click at [398, 70] on div "hero .moveUp press enter hero .moveDown press enter hero .moveLeft press enter …" at bounding box center [422, 82] width 124 height 59
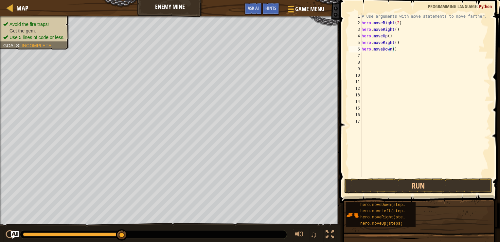
click at [392, 50] on div "# Use arguments with move statements to move farther. hero . moveRight ( 2 ) he…" at bounding box center [425, 101] width 130 height 177
type textarea "hero.moveDown(3)"
click at [376, 188] on button "Run" at bounding box center [418, 185] width 148 height 15
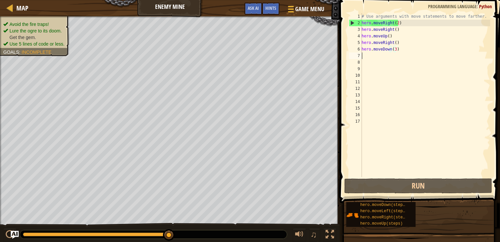
click at [397, 53] on div "# Use arguments with move statements to move farther. hero . moveRight ( 2 ) he…" at bounding box center [425, 101] width 130 height 177
click at [406, 45] on div "# Use arguments with move statements to move farther. hero . moveRight ( 2 ) he…" at bounding box center [425, 101] width 130 height 177
click at [398, 48] on div "# Use arguments with move statements to move farther. hero . moveRight ( 2 ) he…" at bounding box center [425, 101] width 130 height 177
type textarea "hero.moveDown(3)"
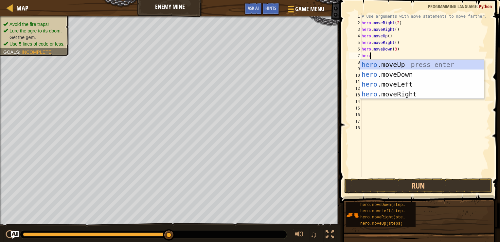
type textarea "hero."
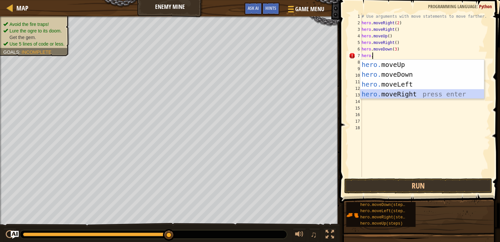
click at [398, 90] on div "hero. moveUp press enter hero. moveDown press enter hero. moveLeft press enter …" at bounding box center [422, 89] width 124 height 59
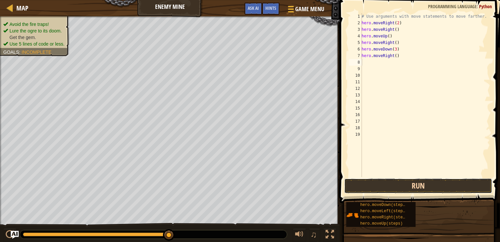
click at [403, 180] on button "Run" at bounding box center [418, 185] width 148 height 15
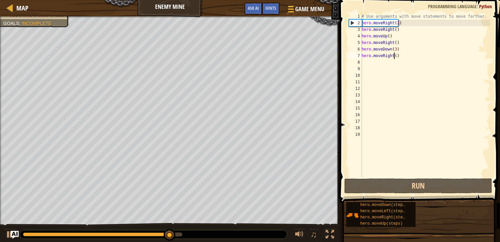
click at [394, 56] on div "# Use arguments with move statements to move farther. hero . moveRight ( 2 ) he…" at bounding box center [425, 101] width 130 height 177
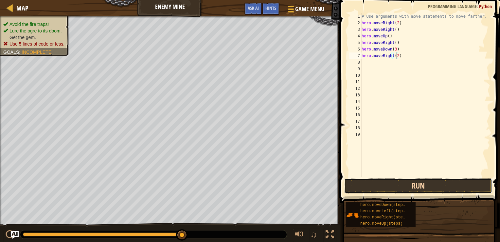
click at [406, 186] on button "Run" at bounding box center [418, 185] width 148 height 15
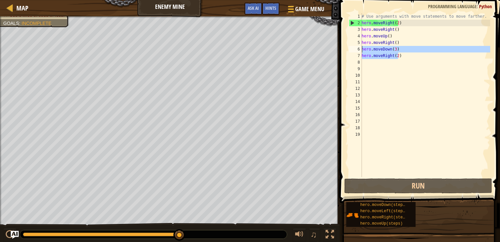
drag, startPoint x: 399, startPoint y: 54, endPoint x: 359, endPoint y: 48, distance: 40.4
click at [359, 48] on div "hero.moveRight(2) 1 2 3 4 5 6 7 8 9 10 11 12 13 14 15 16 17 18 19 # Use argumen…" at bounding box center [419, 95] width 143 height 164
type textarea "hero.moveDown(3) hero.moveRight(2)"
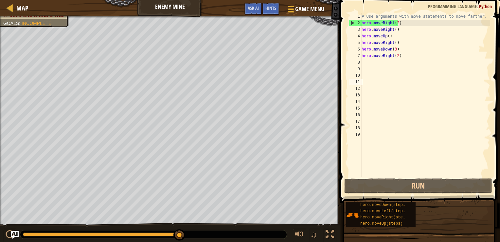
click at [414, 83] on div "# Use arguments with move statements to move farther. hero . moveRight ( 2 ) he…" at bounding box center [425, 101] width 130 height 177
drag, startPoint x: 399, startPoint y: 54, endPoint x: 355, endPoint y: 56, distance: 43.6
click at [355, 56] on div "1 2 3 4 5 6 7 8 9 10 11 12 13 14 15 16 17 18 19 # Use arguments with move state…" at bounding box center [419, 95] width 143 height 164
type textarea "hero.moveRight(2)"
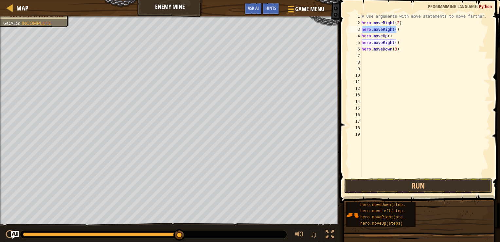
drag, startPoint x: 397, startPoint y: 28, endPoint x: 358, endPoint y: 30, distance: 39.0
click at [358, 30] on div "1 2 3 4 5 6 7 8 9 10 11 12 13 14 15 16 17 18 19 # Use arguments with move state…" at bounding box center [419, 95] width 143 height 164
type textarea "hero.moveRight()"
click at [396, 21] on div "# Use arguments with move statements to move farther. hero . moveRight ( 2 ) he…" at bounding box center [425, 101] width 130 height 177
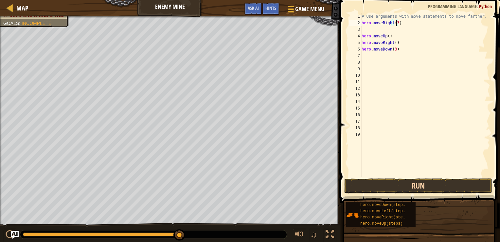
type textarea "hero.moveRight(3)"
click at [412, 185] on button "Run" at bounding box center [418, 185] width 148 height 15
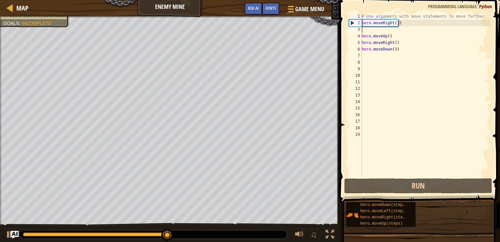
click at [381, 30] on div "# Use arguments with move statements to move farther. hero . moveRight ( 3 ) he…" at bounding box center [425, 101] width 130 height 177
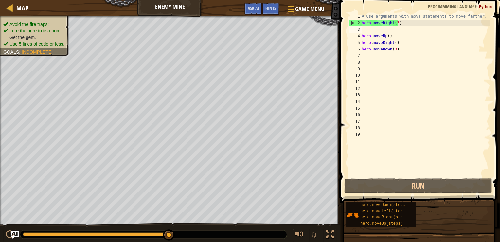
scroll to position [3, 0]
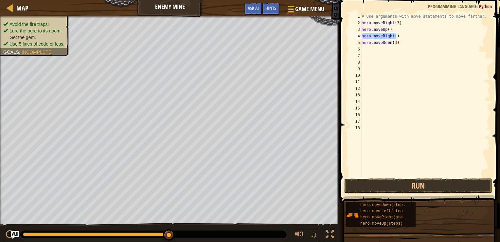
drag, startPoint x: 398, startPoint y: 35, endPoint x: 360, endPoint y: 35, distance: 37.6
click at [360, 35] on div "hero.moveRight(3) 1 2 3 4 5 6 7 8 9 10 11 12 13 14 15 16 17 18 # Use arguments …" at bounding box center [419, 95] width 143 height 164
type textarea "hero.moveRight()"
type textarea "hero.moveUp()"
click at [398, 187] on button "Run" at bounding box center [418, 185] width 148 height 15
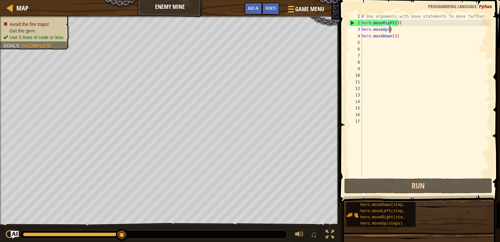
click at [403, 32] on div "# Use arguments with move statements to move farther. hero . moveRight ( 3 ) he…" at bounding box center [425, 101] width 130 height 177
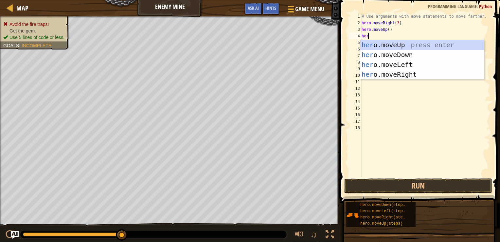
type textarea "hero"
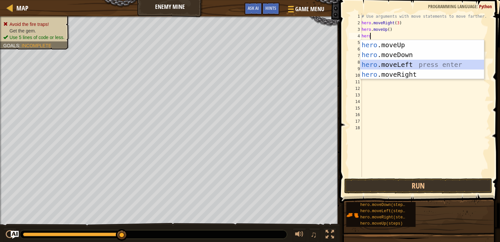
click at [402, 68] on div "hero .moveUp press enter hero .moveDown press enter hero .moveLeft press enter …" at bounding box center [422, 69] width 124 height 59
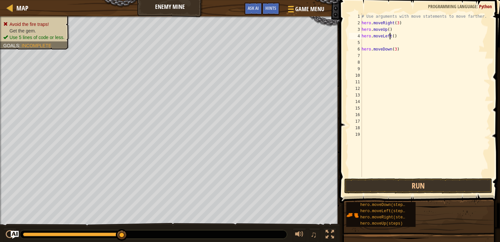
click at [389, 36] on div "# Use arguments with move statements to move farther. hero . moveRight ( 3 ) he…" at bounding box center [425, 101] width 130 height 177
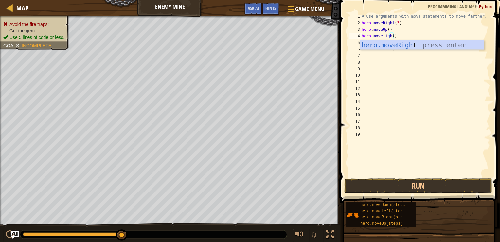
scroll to position [3, 2]
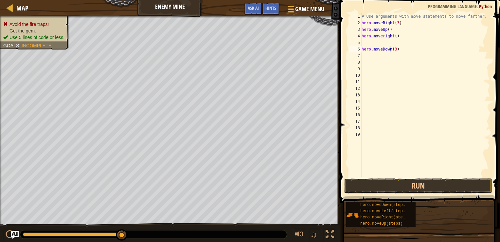
click at [391, 51] on div "# Use arguments with move statements to move farther. hero . moveRight ( 3 ) he…" at bounding box center [425, 101] width 130 height 177
click at [398, 182] on button "Run" at bounding box center [418, 185] width 148 height 15
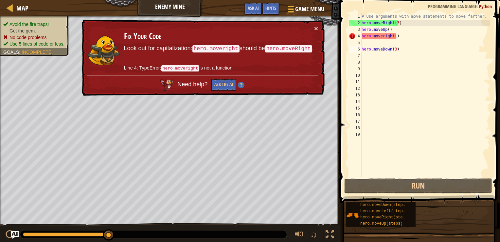
click at [319, 28] on div "× Fix Your Code Look out for capitalization: hero.moveright should be hero.move…" at bounding box center [203, 58] width 244 height 76
drag, startPoint x: 294, startPoint y: 49, endPoint x: 314, endPoint y: 25, distance: 31.8
click at [314, 25] on div "× Fix Your Code Look out for capitalization: hero.moveright should be hero.move…" at bounding box center [203, 58] width 244 height 76
click at [314, 25] on button "×" at bounding box center [316, 28] width 4 height 7
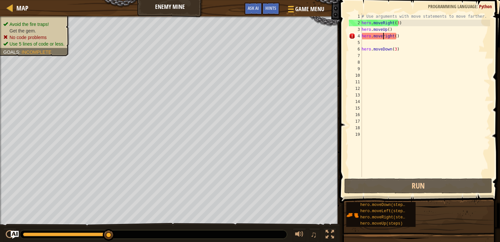
click at [383, 36] on div "# Use arguments with move statements to move farther. hero . moveRight ( 3 ) he…" at bounding box center [425, 101] width 130 height 177
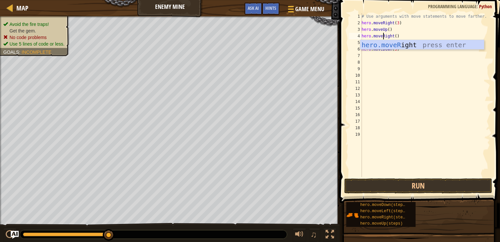
scroll to position [3, 2]
click at [390, 43] on div "hero.moveR ight press enter" at bounding box center [422, 54] width 124 height 29
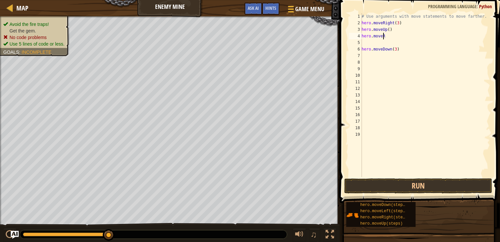
scroll to position [3, 1]
click at [410, 187] on button "Run" at bounding box center [418, 185] width 148 height 15
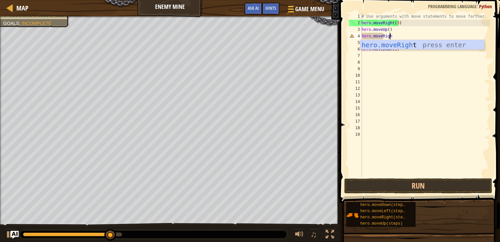
type textarea "hero.moveRight"
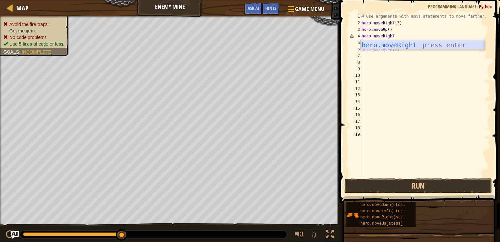
click at [397, 45] on div "hero.moveRight press enter" at bounding box center [422, 54] width 124 height 29
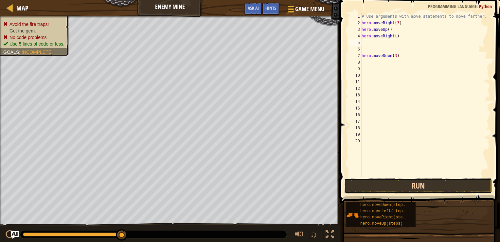
click at [398, 182] on button "Run" at bounding box center [418, 185] width 148 height 15
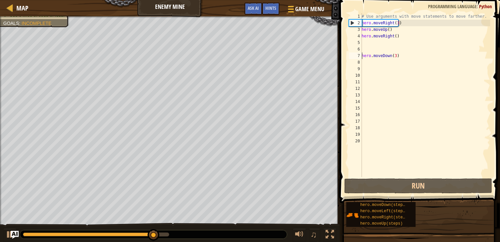
click at [362, 54] on div "# Use arguments with move statements to move farther. hero . moveRight ( 3 ) he…" at bounding box center [425, 101] width 130 height 177
type textarea "hero.moveDown(3)"
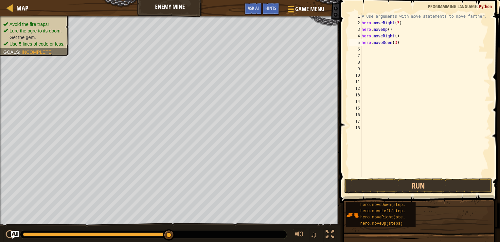
click at [401, 43] on div "# Use arguments with move statements to move farther. hero . moveRight ( 3 ) he…" at bounding box center [425, 101] width 130 height 177
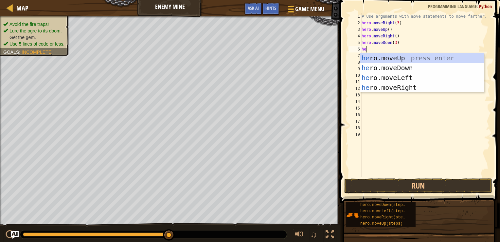
type textarea "her"
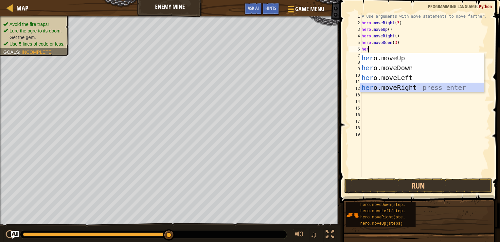
click at [401, 82] on div "her o.moveUp press enter her o.moveDown press enter her o.moveLeft press enter …" at bounding box center [422, 82] width 124 height 59
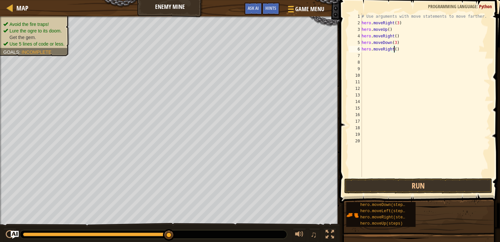
click at [394, 50] on div "# Use arguments with move statements to move farther. hero . moveRight ( 3 ) he…" at bounding box center [425, 101] width 130 height 177
type textarea "hero.moveRight(2)"
click at [399, 185] on button "Run" at bounding box center [418, 185] width 148 height 15
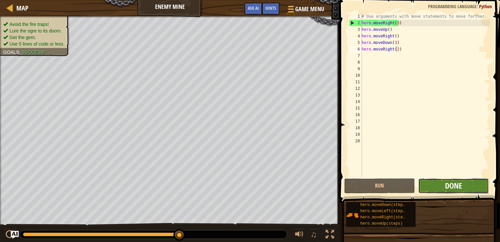
click at [459, 183] on span "Done" at bounding box center [453, 185] width 17 height 10
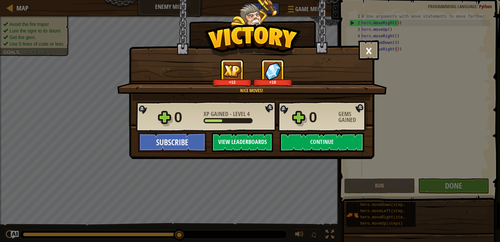
click at [259, 145] on button "View Leaderboards" at bounding box center [243, 142] width 62 height 20
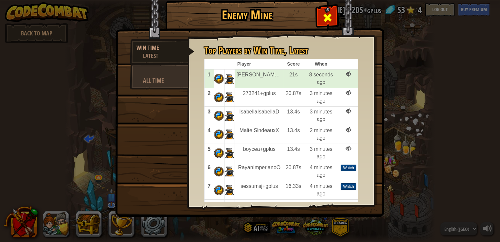
click at [327, 14] on span at bounding box center [327, 17] width 10 height 10
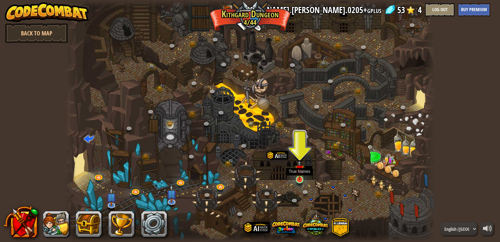
click at [299, 179] on img at bounding box center [299, 169] width 9 height 21
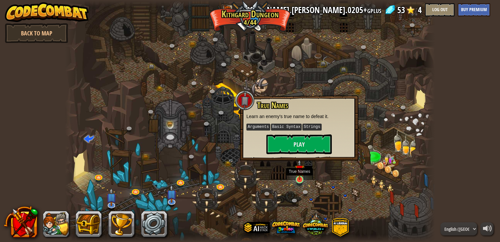
click at [299, 179] on img at bounding box center [299, 169] width 9 height 21
click at [304, 140] on button "Play" at bounding box center [298, 144] width 65 height 20
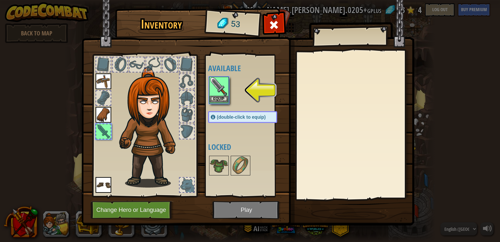
click at [213, 84] on img at bounding box center [219, 86] width 18 height 18
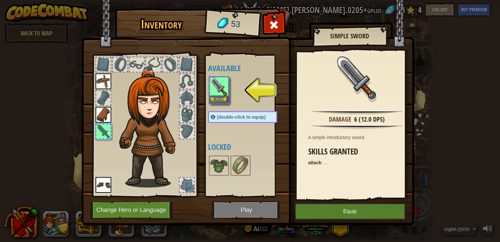
click at [213, 84] on img at bounding box center [219, 86] width 18 height 18
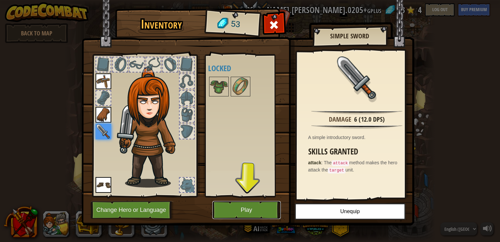
click at [238, 204] on button "Play" at bounding box center [246, 210] width 68 height 18
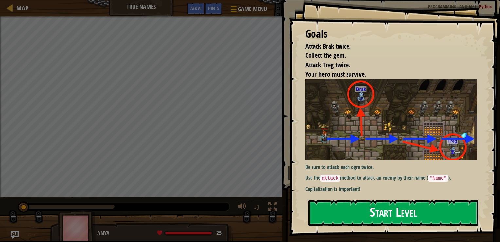
click at [355, 217] on button "Start Level" at bounding box center [393, 213] width 170 height 26
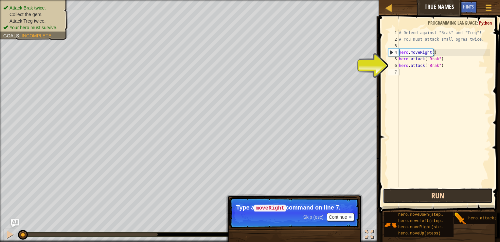
click at [435, 200] on button "Run" at bounding box center [438, 195] width 110 height 15
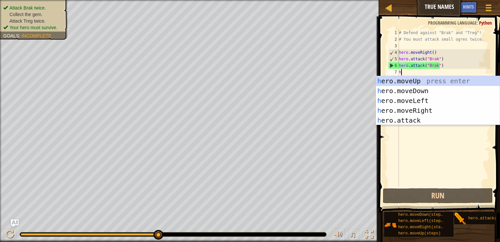
scroll to position [3, 0]
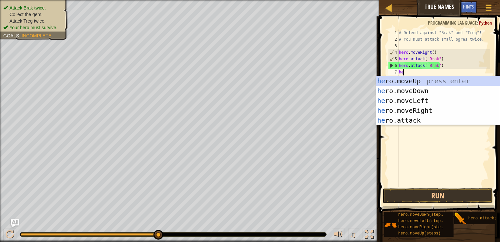
type textarea "her"
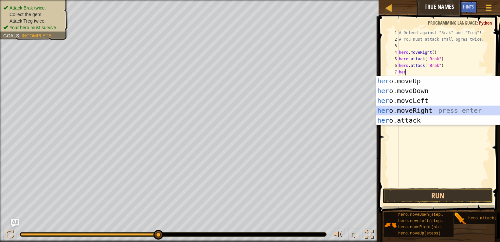
click at [420, 108] on div "her o.moveUp press enter her o.moveDown press enter her o.moveLeft press enter …" at bounding box center [438, 110] width 124 height 69
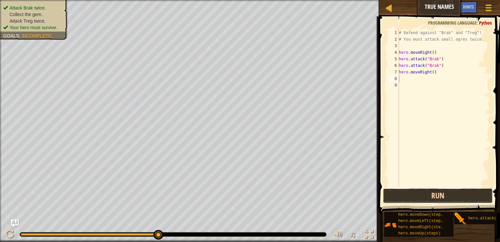
click at [437, 191] on button "Run" at bounding box center [438, 195] width 110 height 15
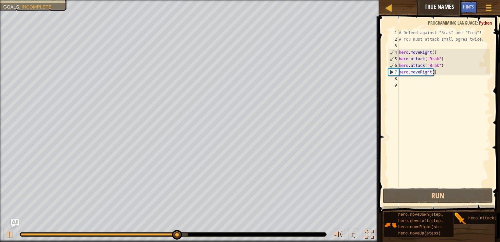
click at [440, 74] on div "# Defend against "Brak" and "Treg"! # You must attack small ogres twice. hero .…" at bounding box center [444, 114] width 93 height 170
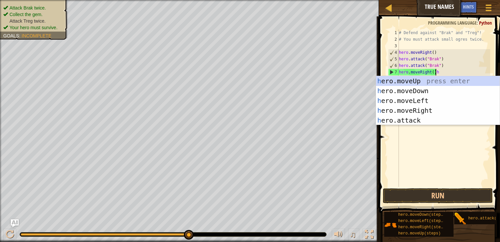
scroll to position [3, 3]
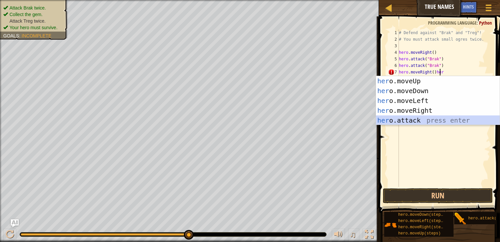
click at [418, 116] on div "her o.moveUp press enter her o.moveDown press enter her o.moveLeft press enter …" at bounding box center [438, 110] width 124 height 69
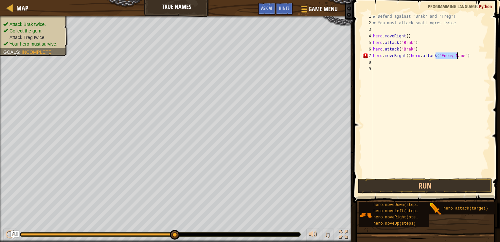
click at [407, 57] on div "# Defend against "Brak" and "Treg"! # You must attack small ogres twice. hero .…" at bounding box center [431, 101] width 118 height 177
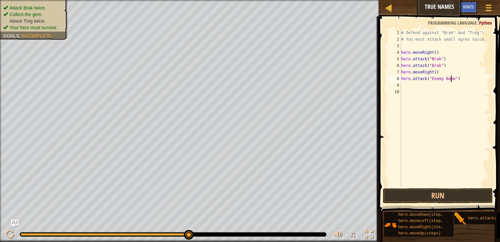
click at [451, 78] on div "# Defend against "Brak" and "Treg"! # You must attack small ogres twice. hero .…" at bounding box center [445, 114] width 90 height 170
type textarea "hero.attack("Treg")"
click at [448, 87] on div "# Defend against "Brak" and "Treg"! # You must attack small ogres twice. hero .…" at bounding box center [445, 114] width 90 height 170
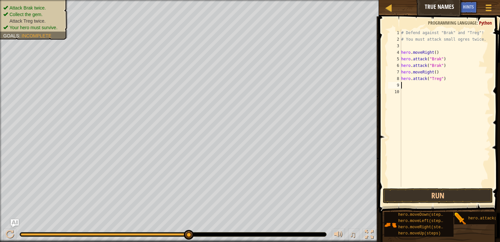
scroll to position [3, 0]
click at [437, 196] on button "Run" at bounding box center [438, 195] width 110 height 15
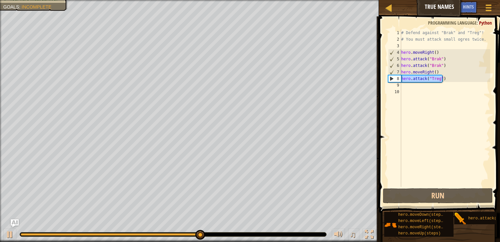
drag, startPoint x: 444, startPoint y: 77, endPoint x: 397, endPoint y: 81, distance: 48.0
click at [397, 81] on div "1 2 3 4 5 6 7 8 9 10 # Defend against "Brak" and "Treg"! # You must attack smal…" at bounding box center [438, 107] width 103 height 157
type textarea "hero.attack("Treg")"
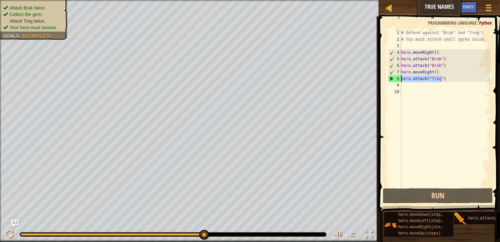
click at [445, 78] on div "# Defend against "Brak" and "Treg"! # You must attack small ogres twice. hero .…" at bounding box center [445, 107] width 90 height 157
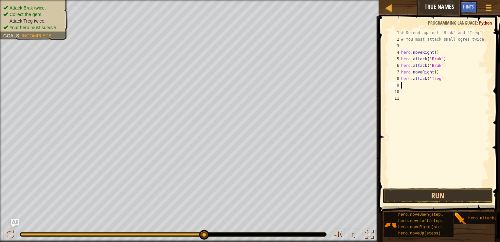
paste textarea "hero.attack("Treg")"
type textarea "hero.attack("Treg")"
click at [434, 195] on button "Run" at bounding box center [438, 195] width 110 height 15
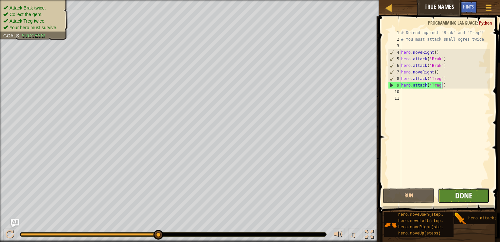
click at [461, 194] on span "Done" at bounding box center [463, 195] width 17 height 10
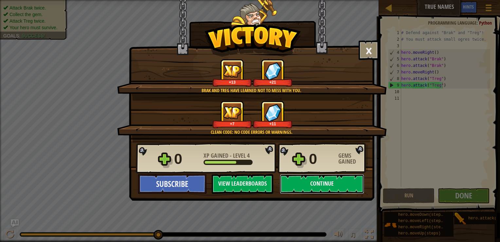
click at [334, 183] on button "Continue" at bounding box center [322, 184] width 84 height 20
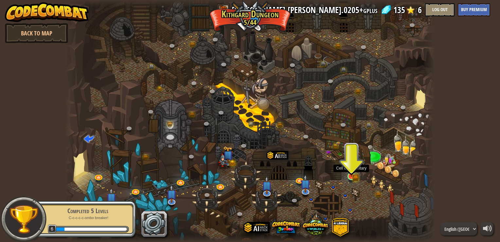
click at [352, 171] on img at bounding box center [351, 166] width 9 height 20
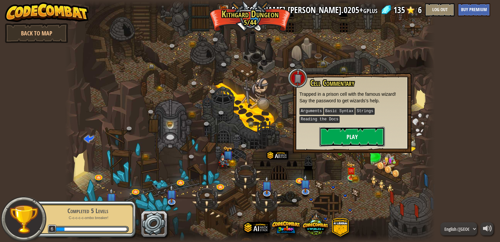
click at [339, 132] on button "Play" at bounding box center [351, 137] width 65 height 20
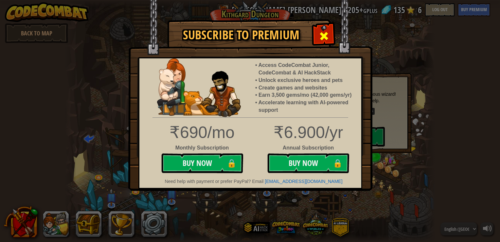
click at [323, 31] on span at bounding box center [324, 36] width 10 height 10
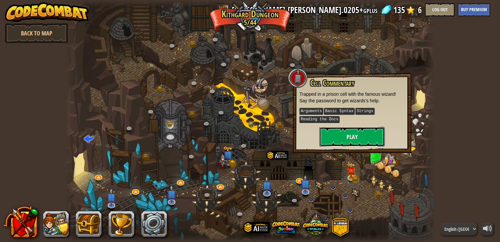
click at [339, 130] on button "Play" at bounding box center [351, 137] width 65 height 20
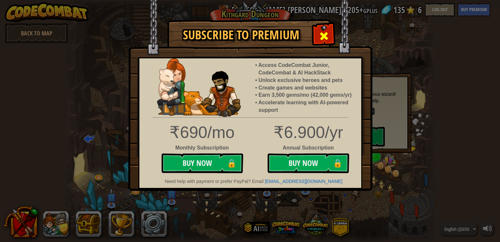
click at [323, 31] on span at bounding box center [324, 36] width 10 height 10
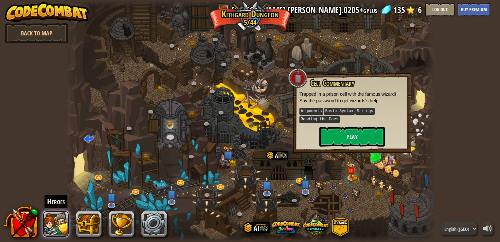
click at [55, 225] on button at bounding box center [56, 223] width 26 height 26
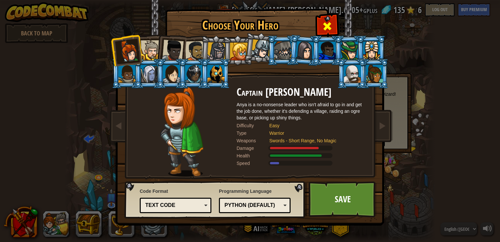
click at [327, 30] on span at bounding box center [327, 26] width 10 height 10
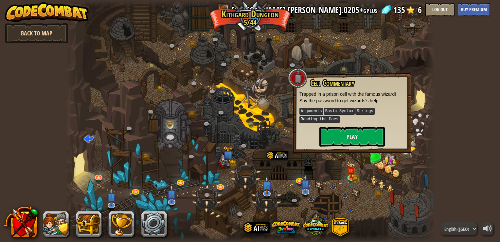
click at [53, 39] on link "Back to Map" at bounding box center [36, 33] width 63 height 20
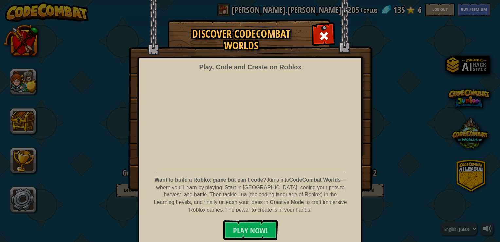
scroll to position [2, 0]
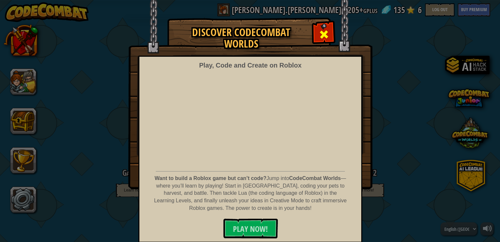
click at [324, 30] on span at bounding box center [324, 34] width 10 height 10
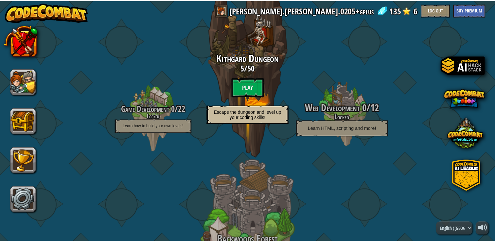
scroll to position [0, 0]
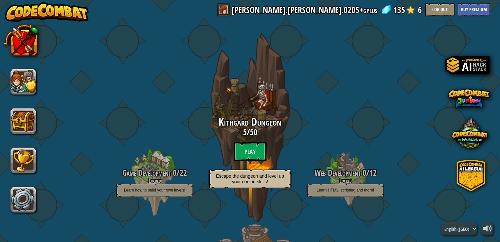
click at [416, 13] on span at bounding box center [411, 10] width 10 height 10
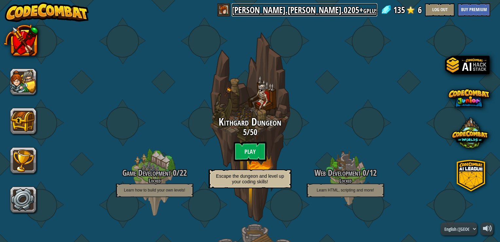
click at [369, 6] on link "[PERSON_NAME].[PERSON_NAME].0205+gplus" at bounding box center [305, 9] width 146 height 13
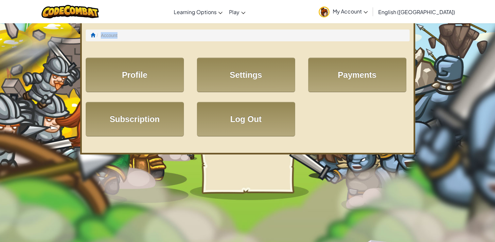
drag, startPoint x: 101, startPoint y: 161, endPoint x: -1, endPoint y: -24, distance: 211.8
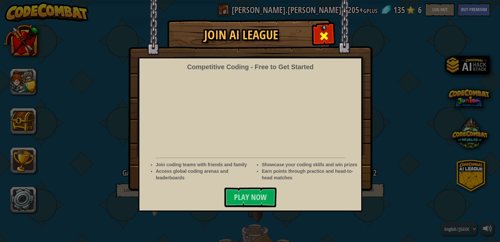
click at [327, 34] on span at bounding box center [324, 36] width 10 height 10
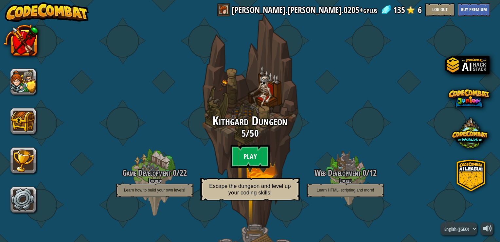
click at [242, 160] on btn "Play" at bounding box center [249, 156] width 39 height 24
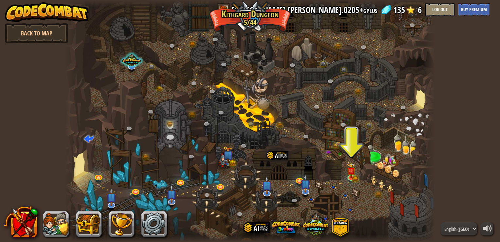
click at [357, 165] on div at bounding box center [249, 121] width 369 height 242
click at [353, 167] on img at bounding box center [352, 167] width 6 height 6
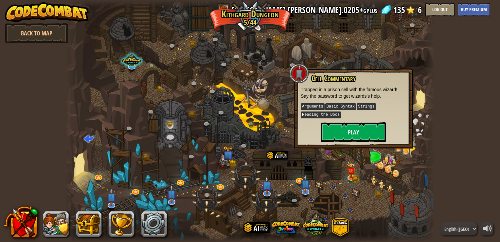
click at [371, 190] on div at bounding box center [249, 121] width 369 height 242
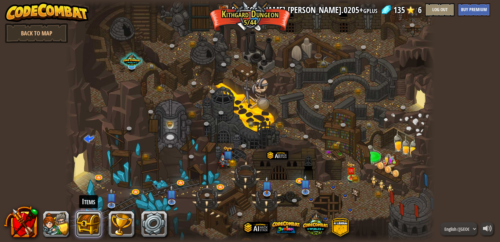
click at [89, 224] on button at bounding box center [89, 223] width 26 height 26
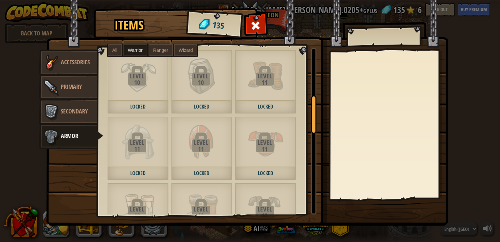
scroll to position [75, 0]
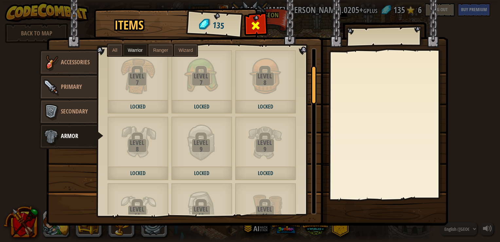
click at [261, 23] on div at bounding box center [255, 27] width 21 height 21
